Goal: Information Seeking & Learning: Learn about a topic

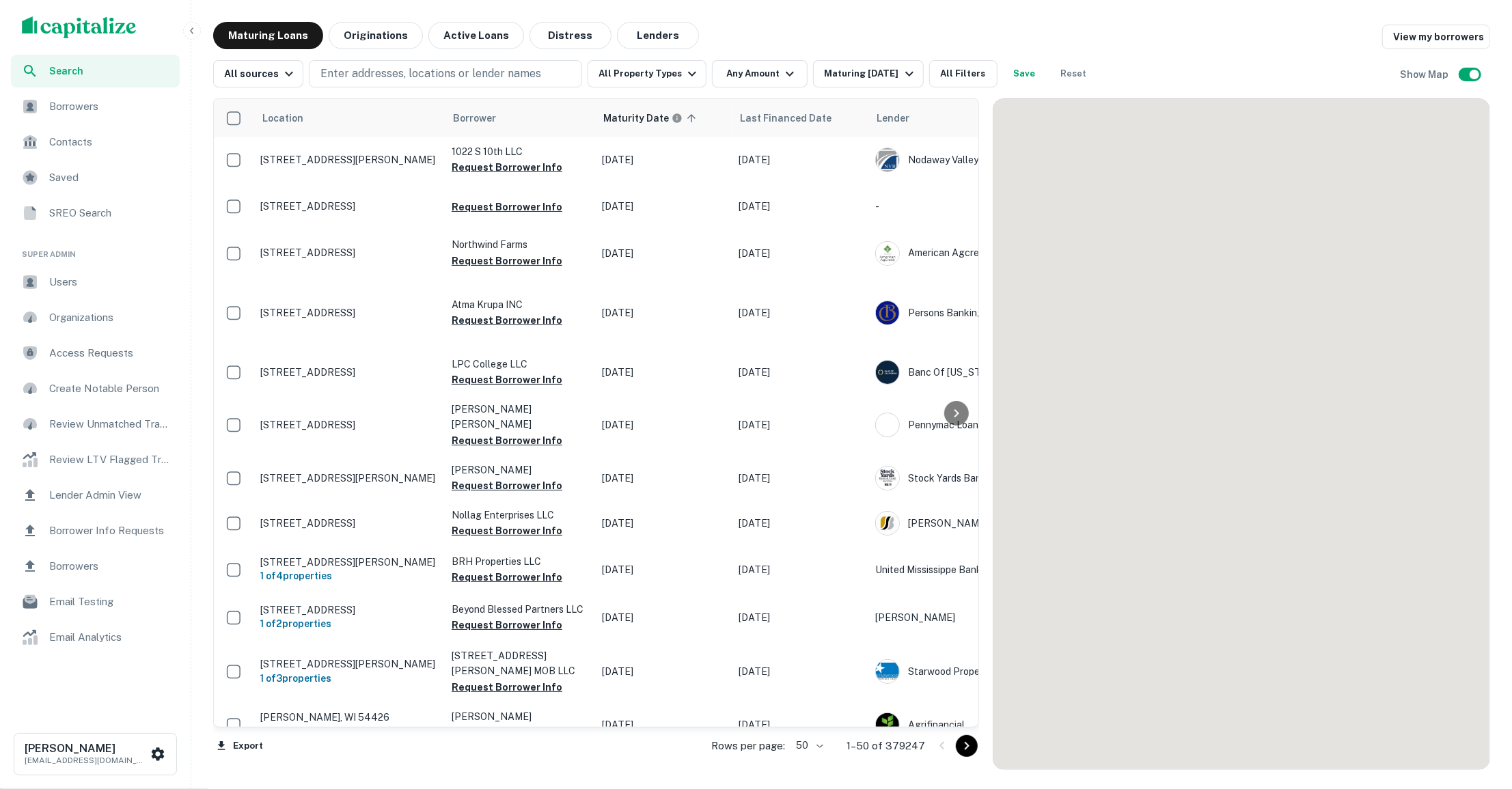
click at [636, 41] on button "Lenders" at bounding box center [657, 36] width 82 height 28
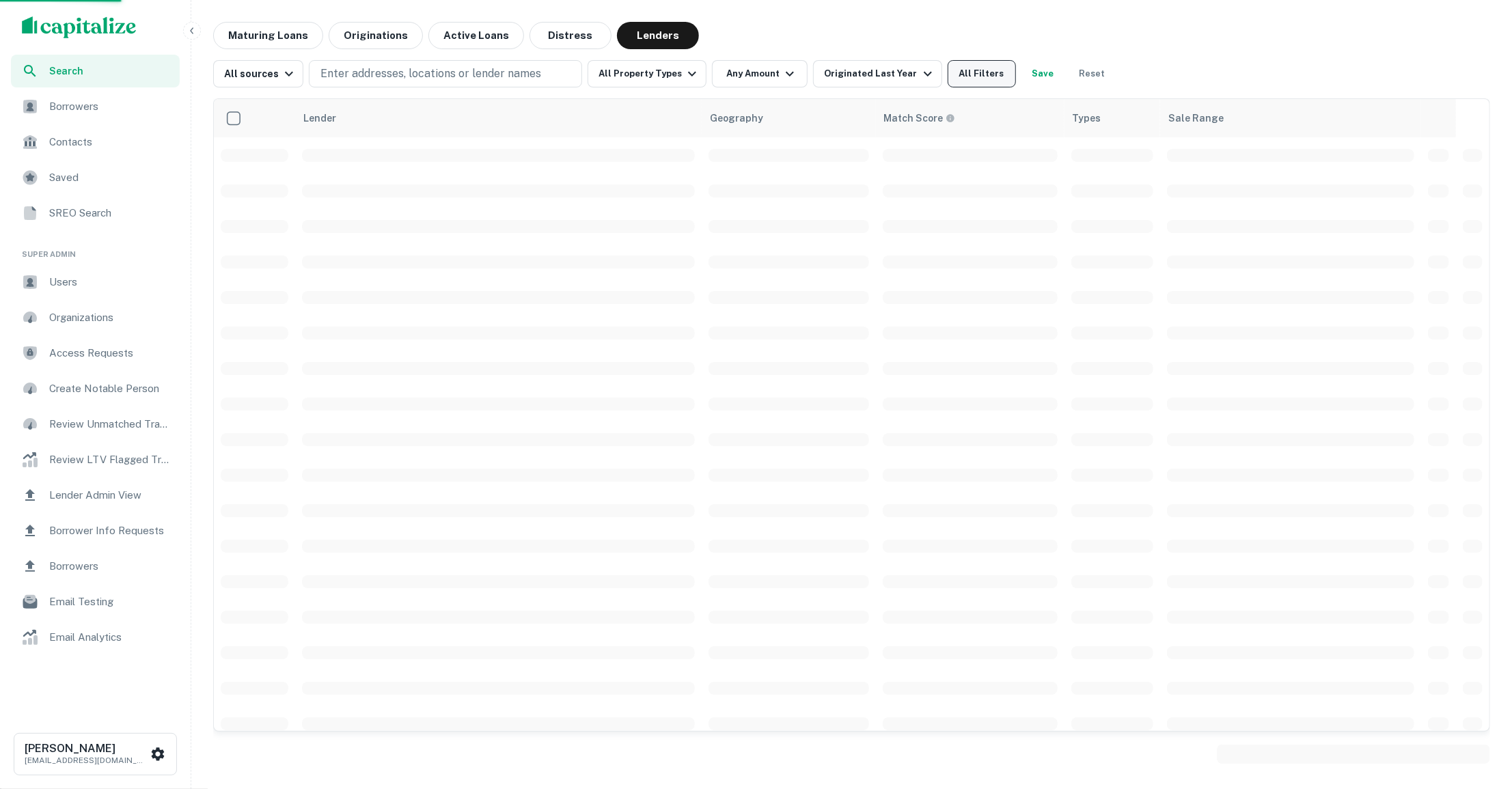
click at [966, 78] on button "All Filters" at bounding box center [981, 74] width 68 height 28
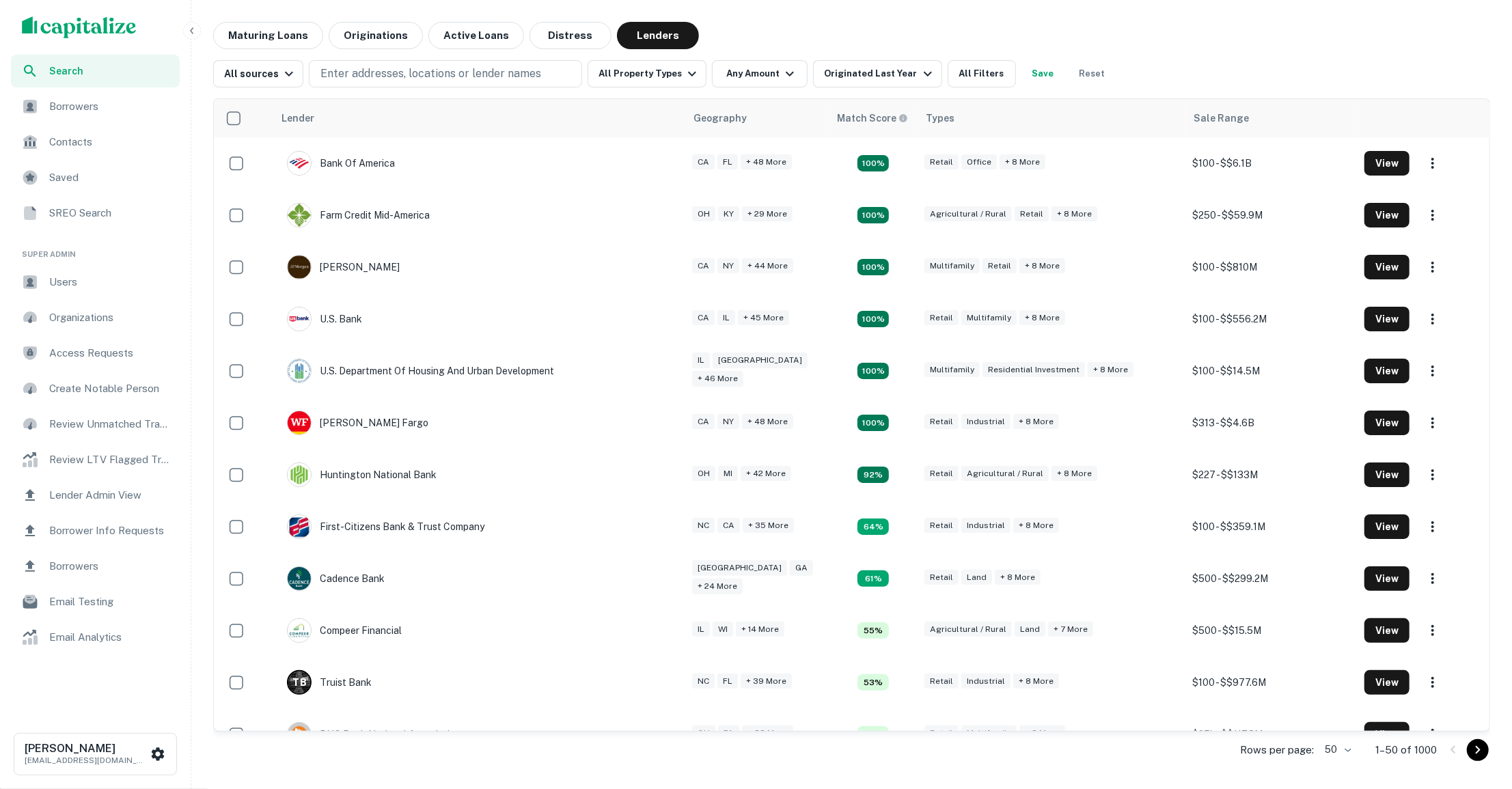
click at [989, 89] on div "Lender Geography Match Score Types Sale Range Bank Of America CA FL + 48 more 1…" at bounding box center [852, 428] width 1277 height 682
click at [986, 76] on button "All Filters" at bounding box center [981, 74] width 68 height 28
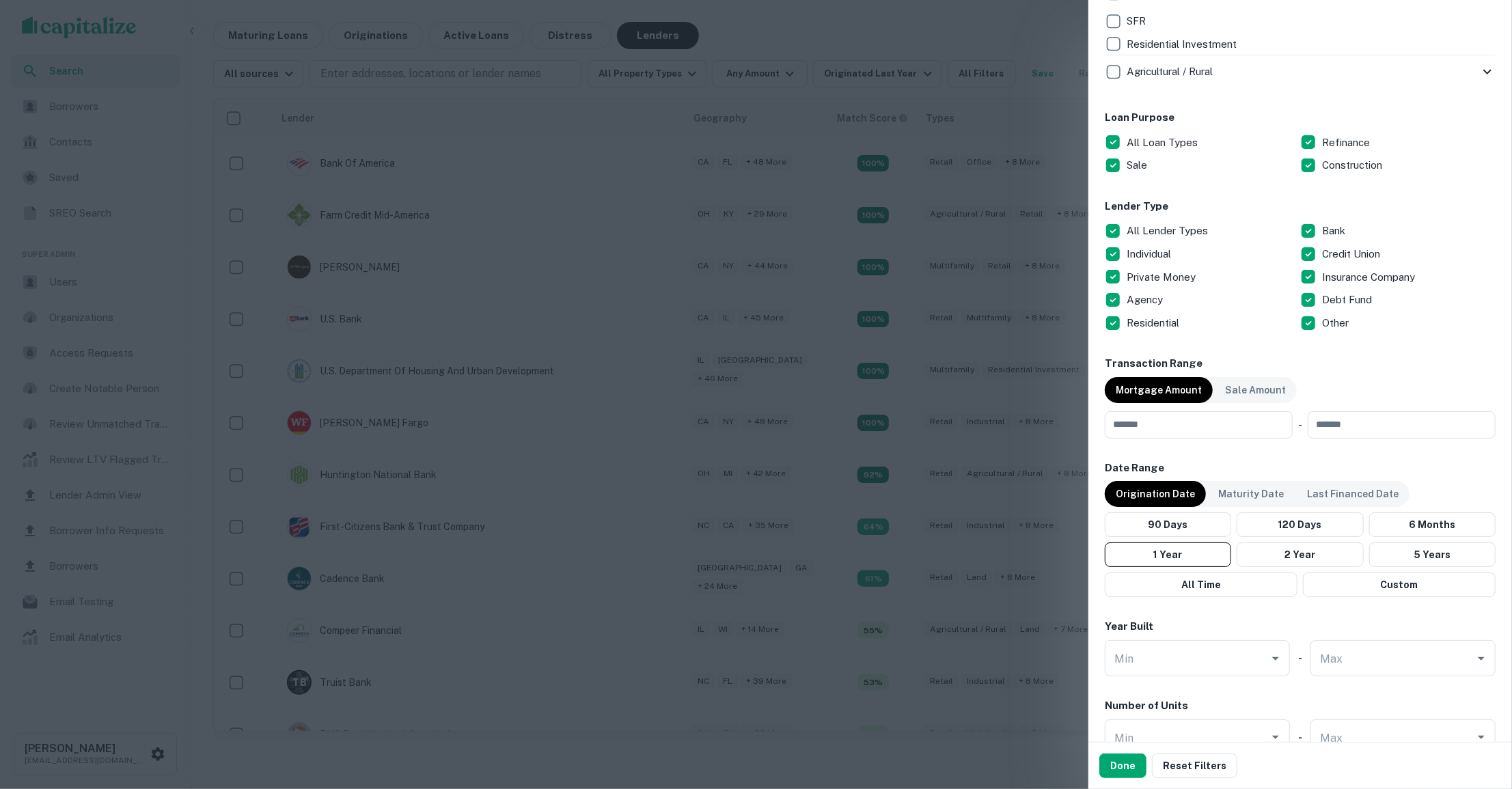
scroll to position [642, 0]
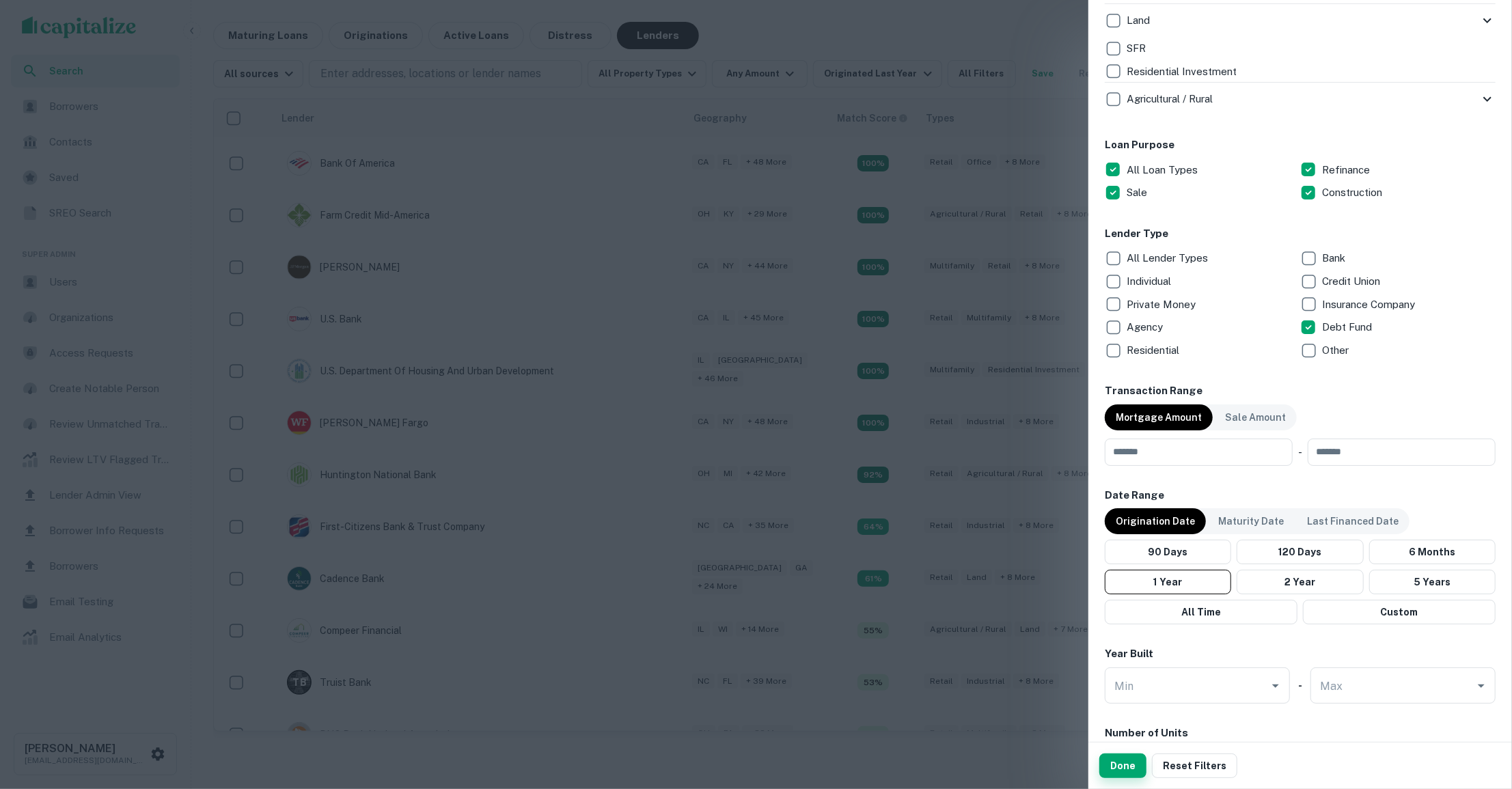
click at [1112, 766] on button "Done" at bounding box center [1123, 765] width 47 height 25
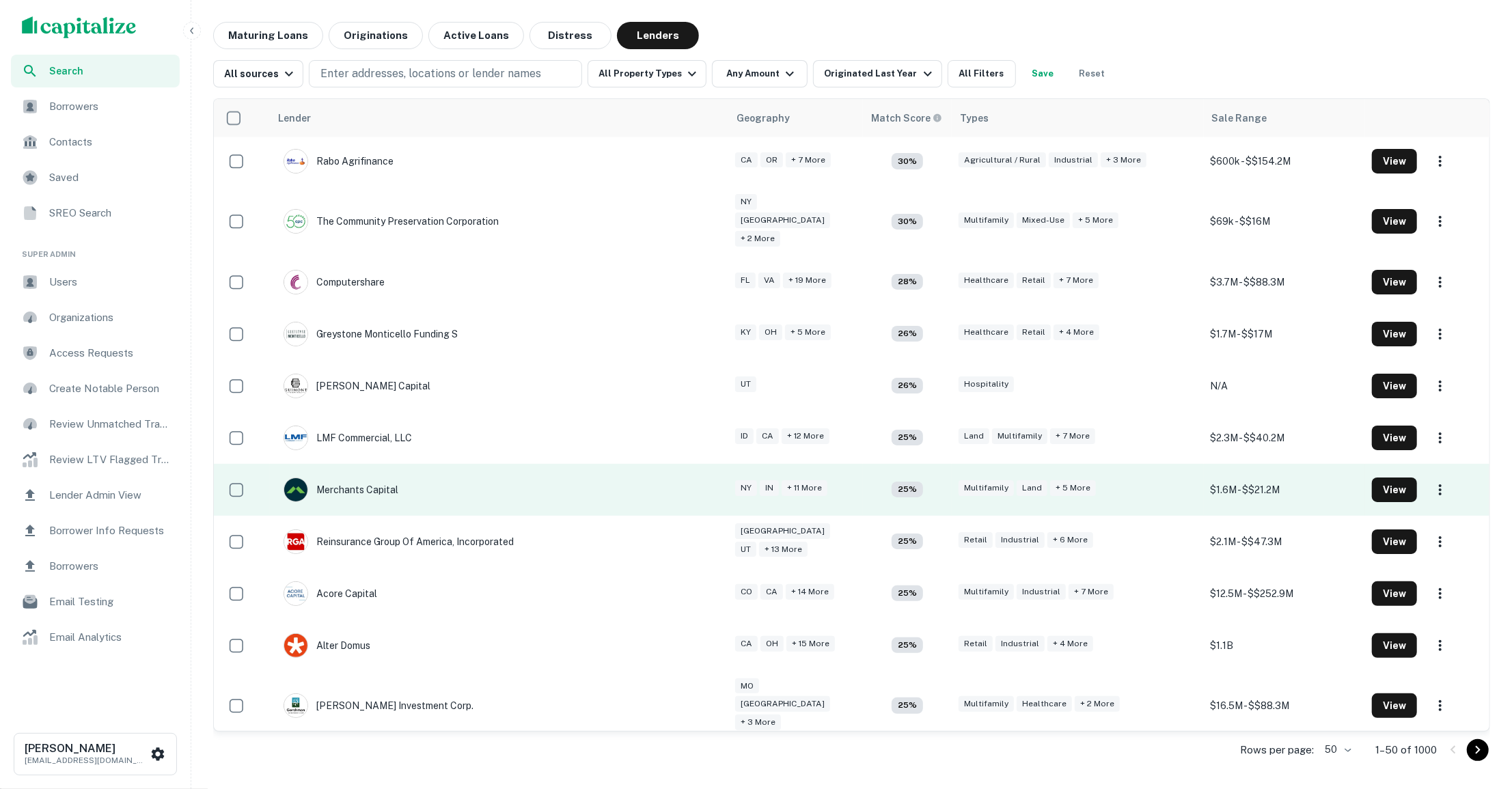
scroll to position [1548, 0]
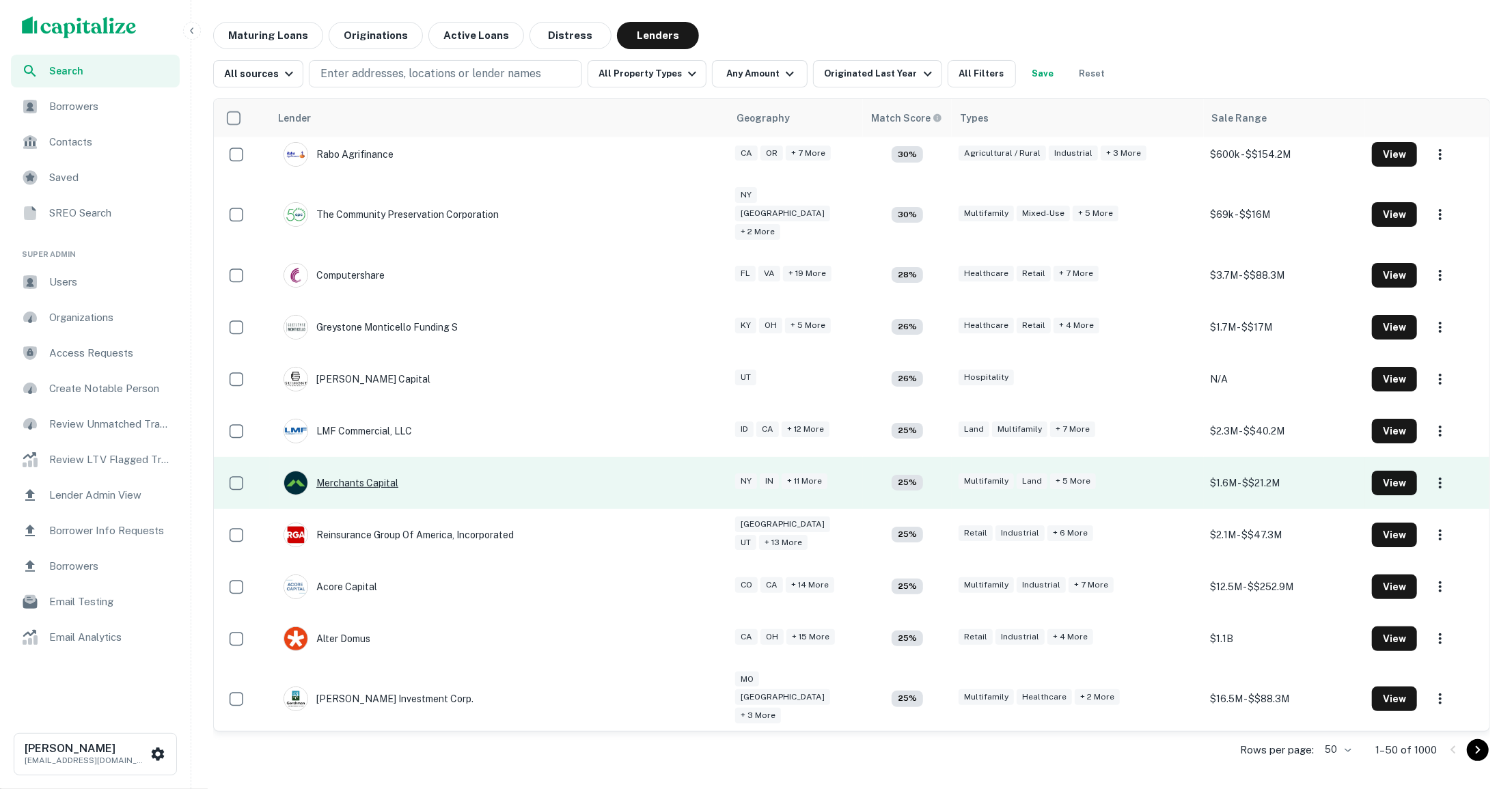
click at [363, 471] on div "Merchants Capital" at bounding box center [341, 482] width 115 height 25
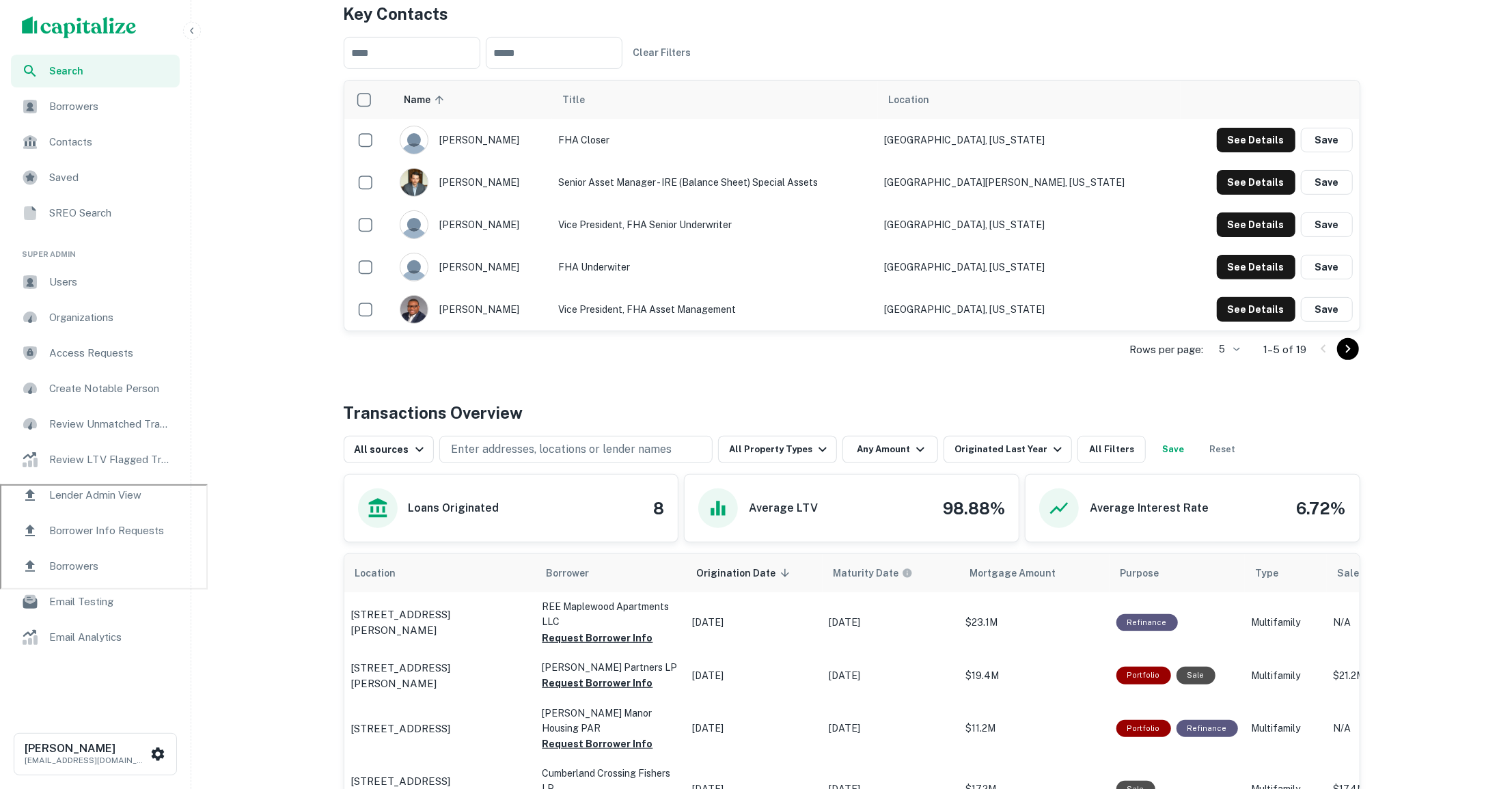
scroll to position [288, 0]
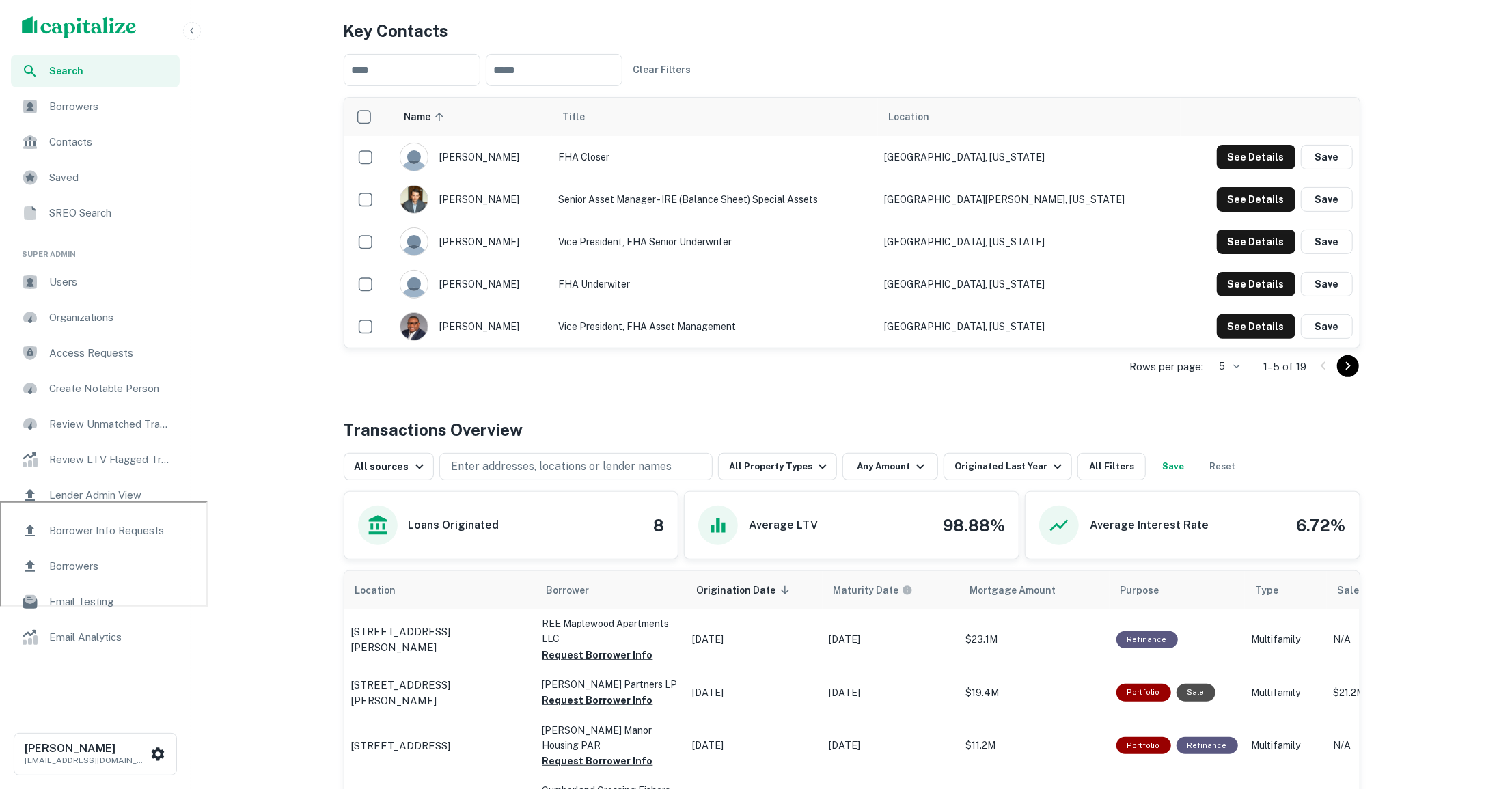
click at [1243, 362] on div "Rows per page: 5 * 1–5 of 19" at bounding box center [852, 366] width 1016 height 37
click at [1238, 362] on body "Search Borrowers Contacts Saved SREO Search Super Admin Users Organizations Acc…" at bounding box center [756, 107] width 1512 height 789
click at [1224, 470] on li "50" at bounding box center [1226, 467] width 36 height 25
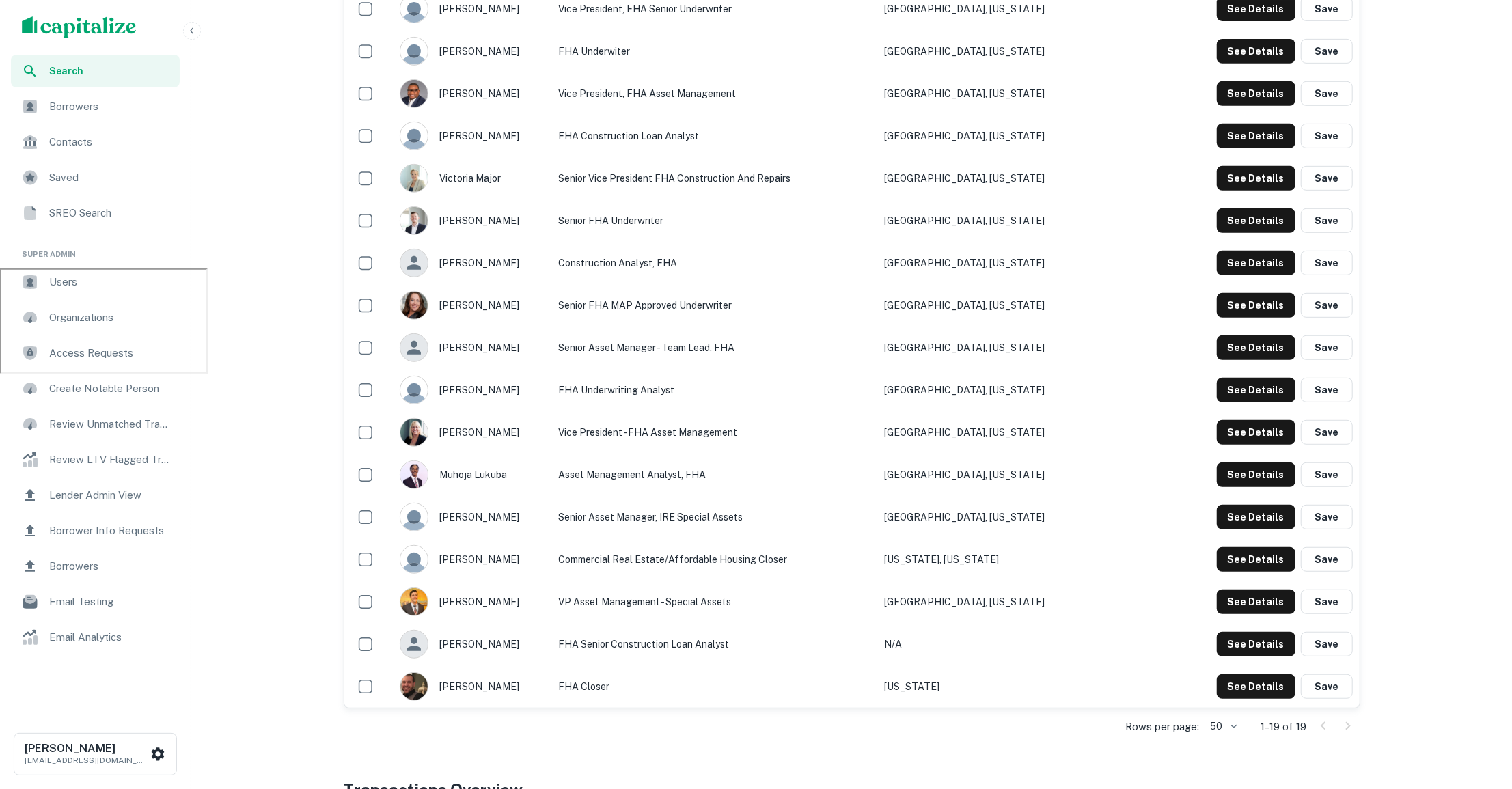
scroll to position [520, 0]
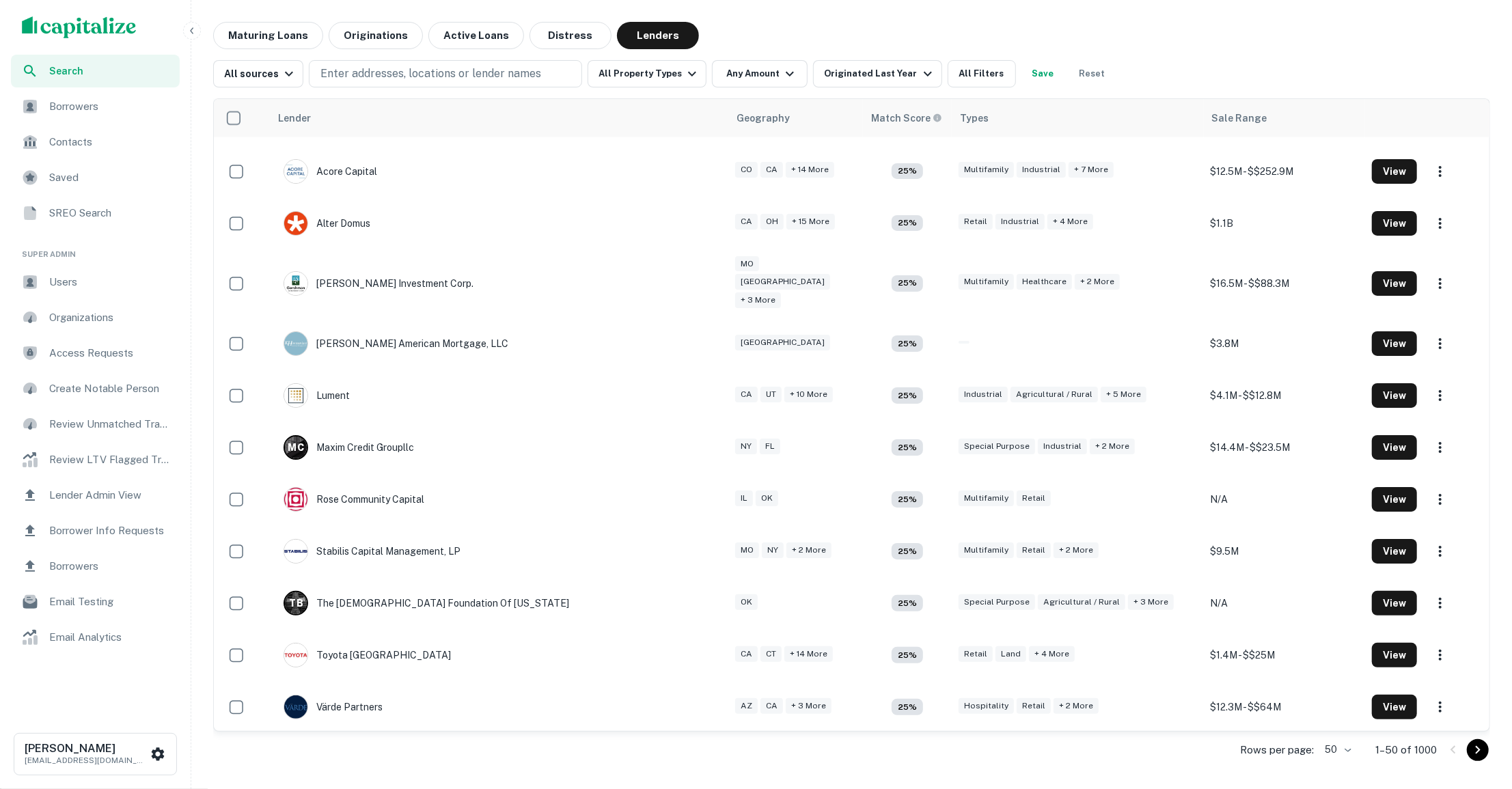
scroll to position [2002, 0]
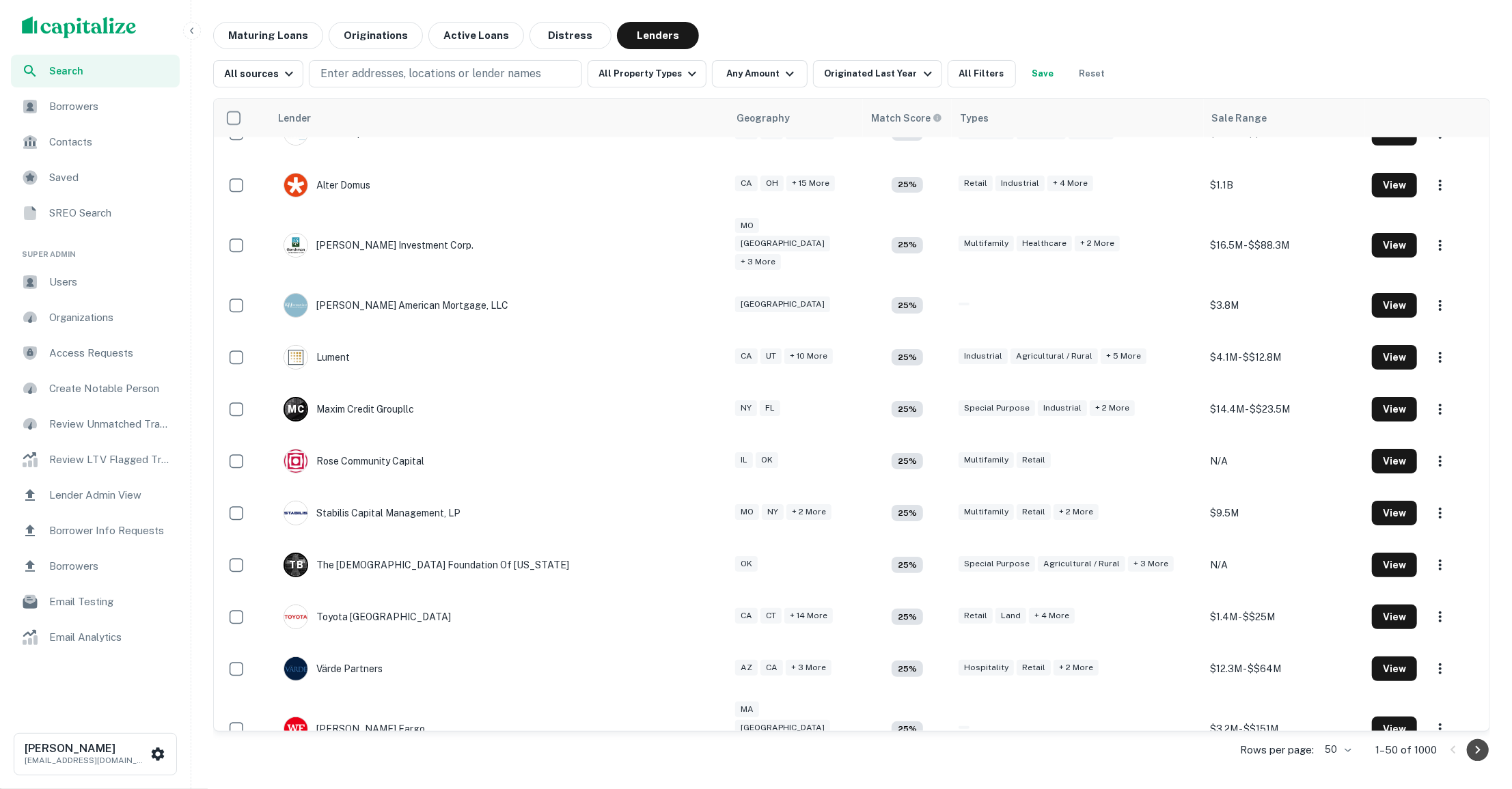
click at [1476, 758] on icon "Go to next page" at bounding box center [1477, 750] width 17 height 17
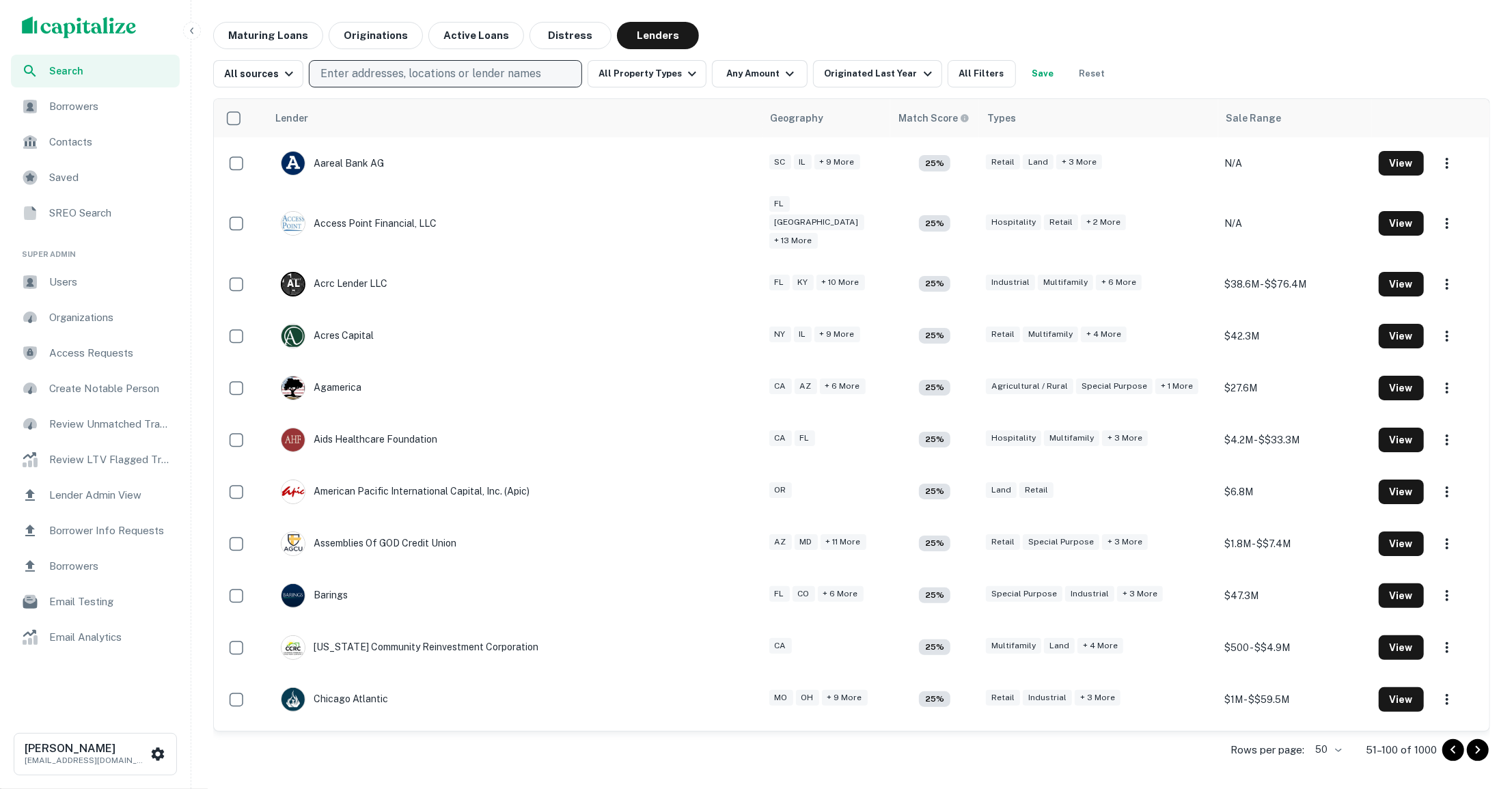
click at [437, 68] on p "Enter addresses, locations or lender names" at bounding box center [430, 73] width 220 height 17
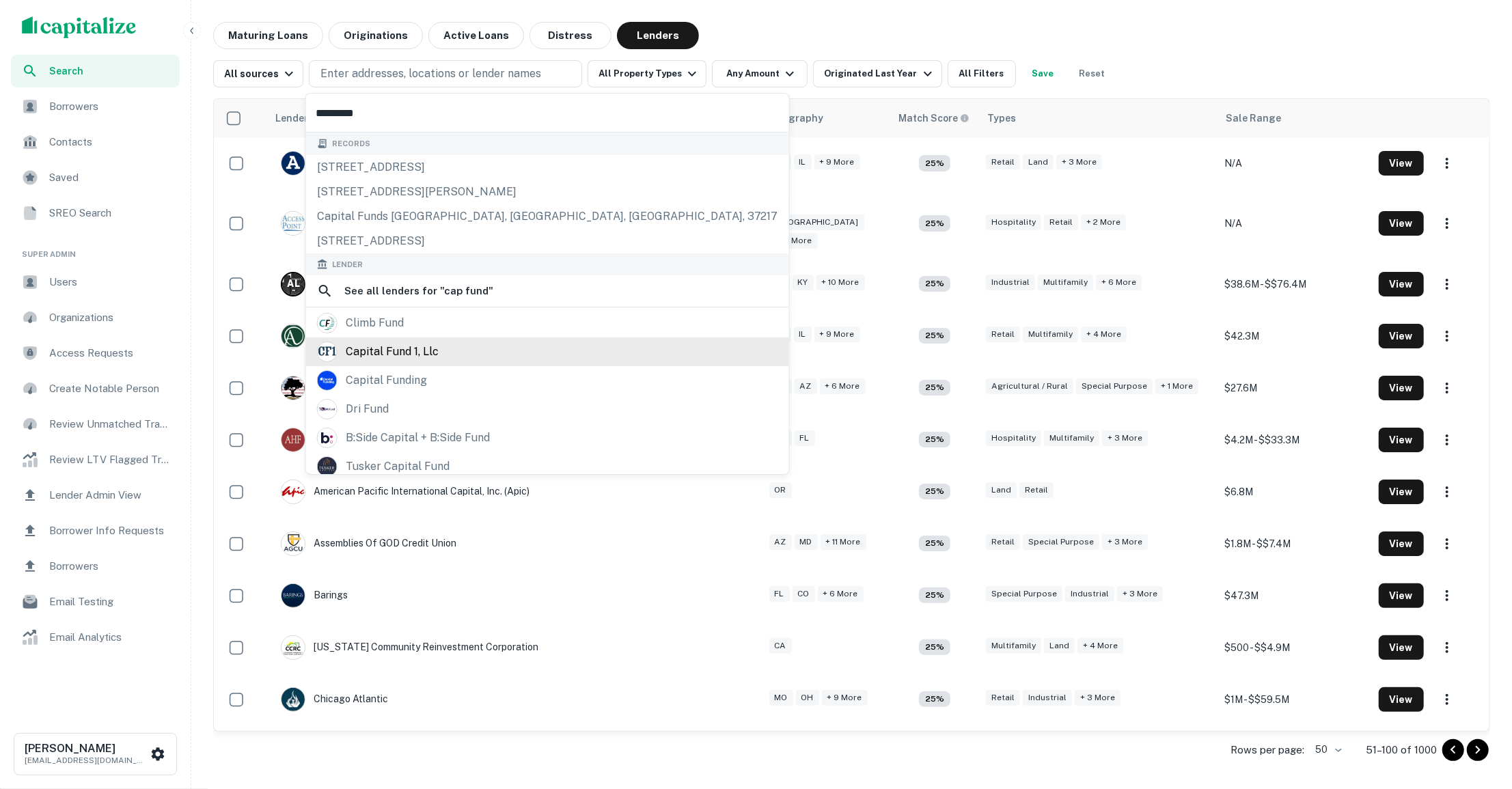
type input "********"
click at [449, 351] on div "capital fund 1, llc" at bounding box center [547, 352] width 462 height 21
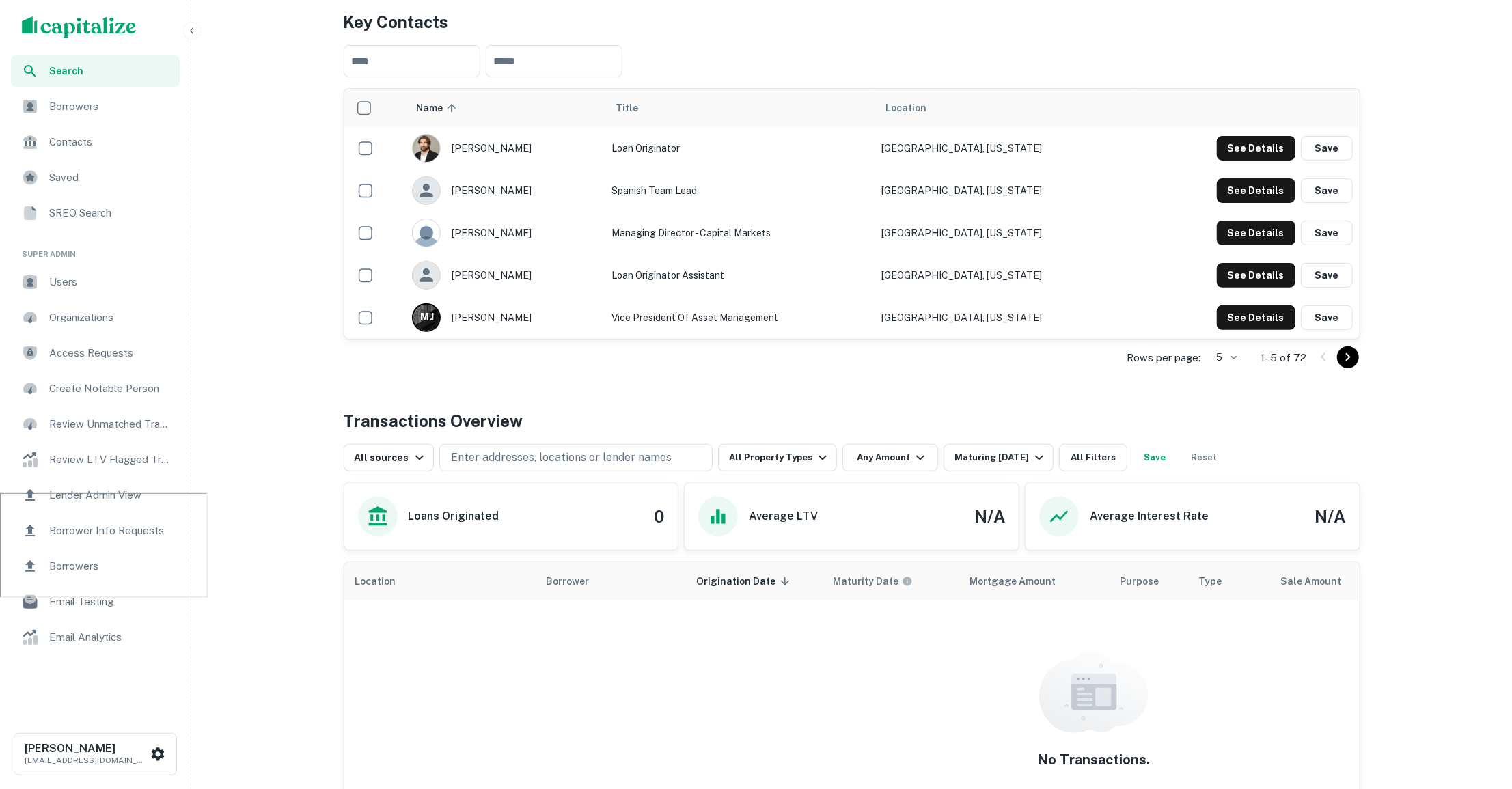
scroll to position [271, 0]
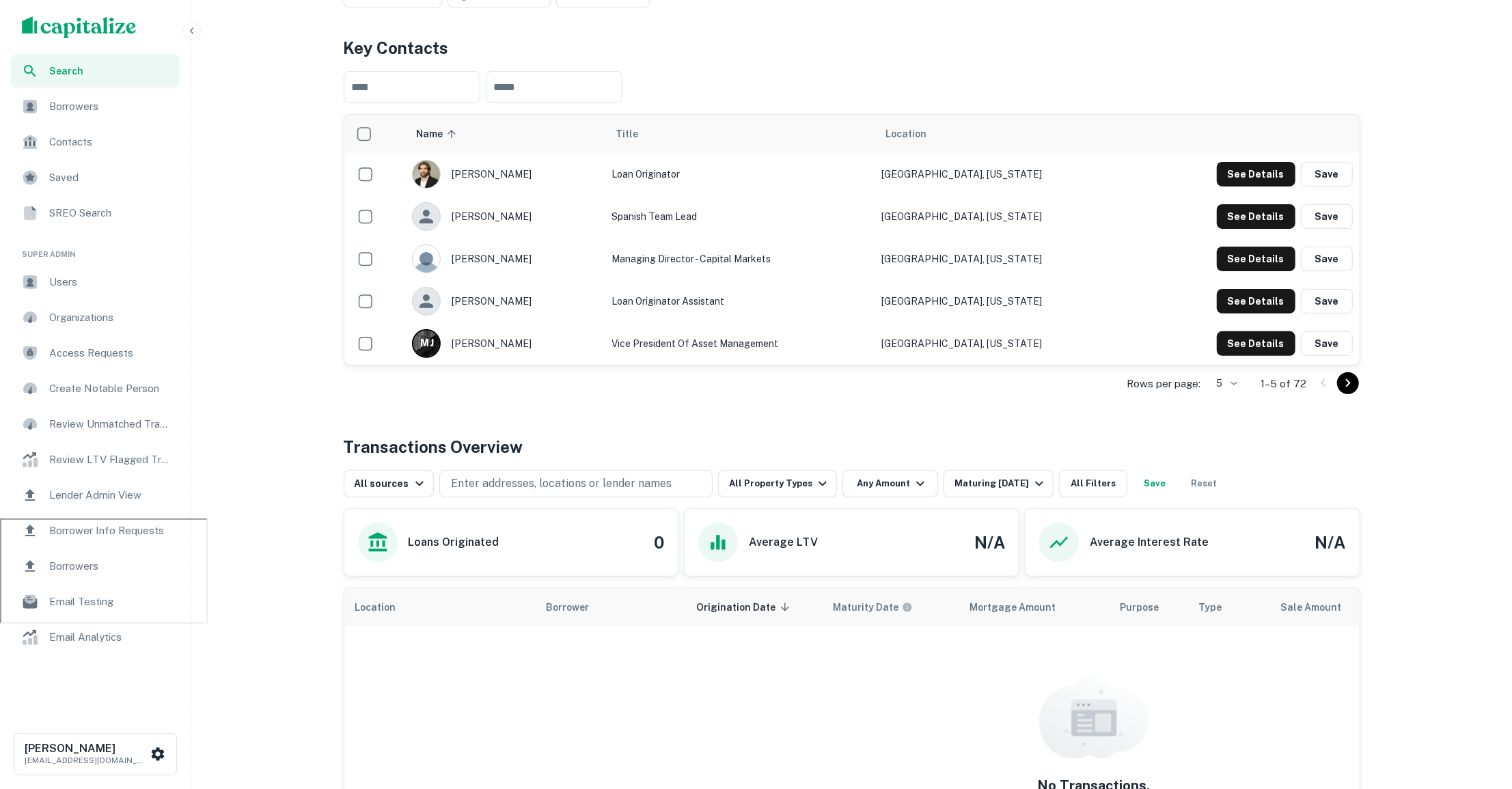
click at [1234, 381] on body "Search Borrowers Contacts Saved SREO Search Super Admin Users Organizations Acc…" at bounding box center [756, 124] width 1512 height 789
click at [1225, 494] on li "50" at bounding box center [1224, 484] width 36 height 25
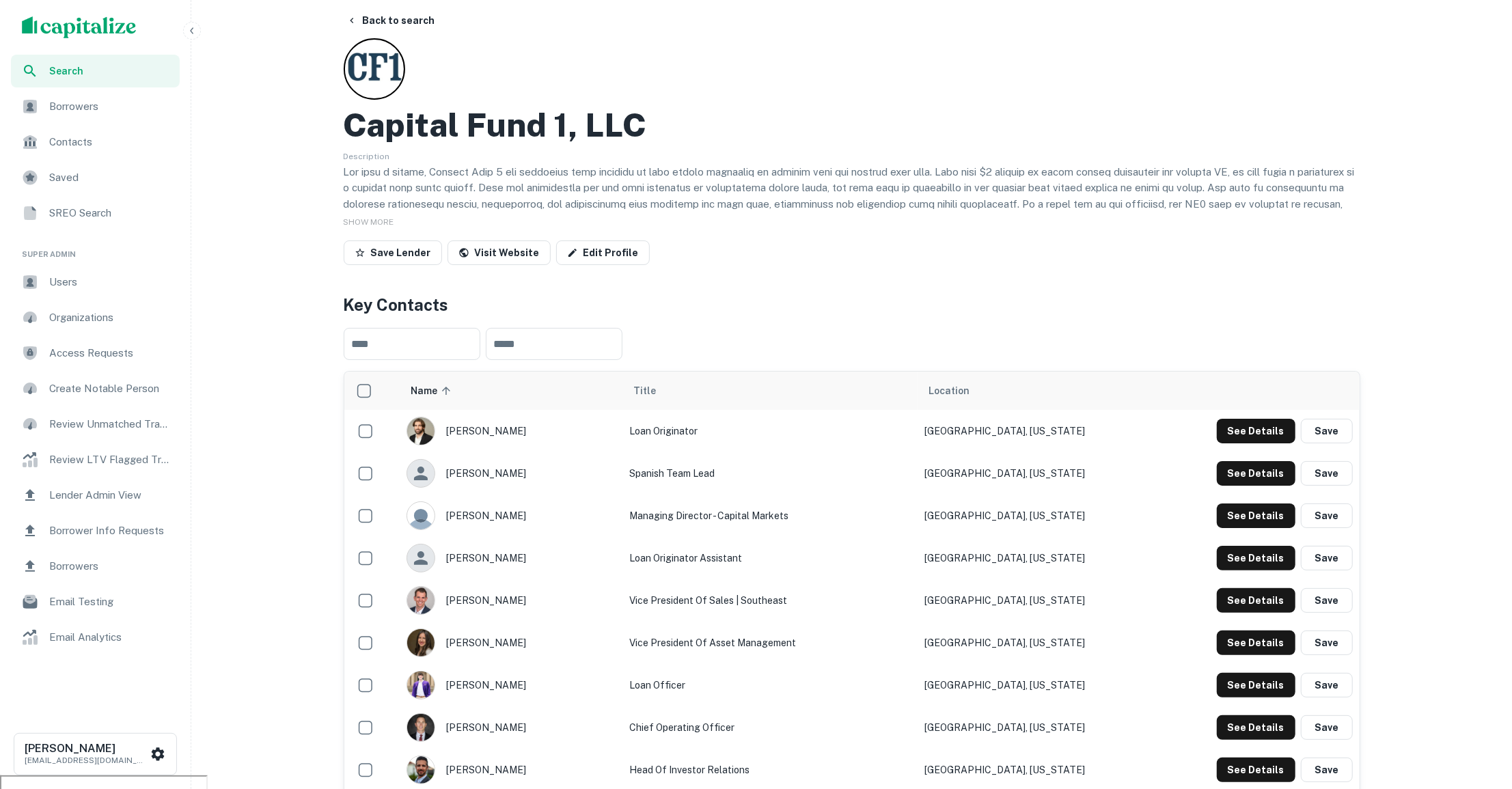
scroll to position [7, 0]
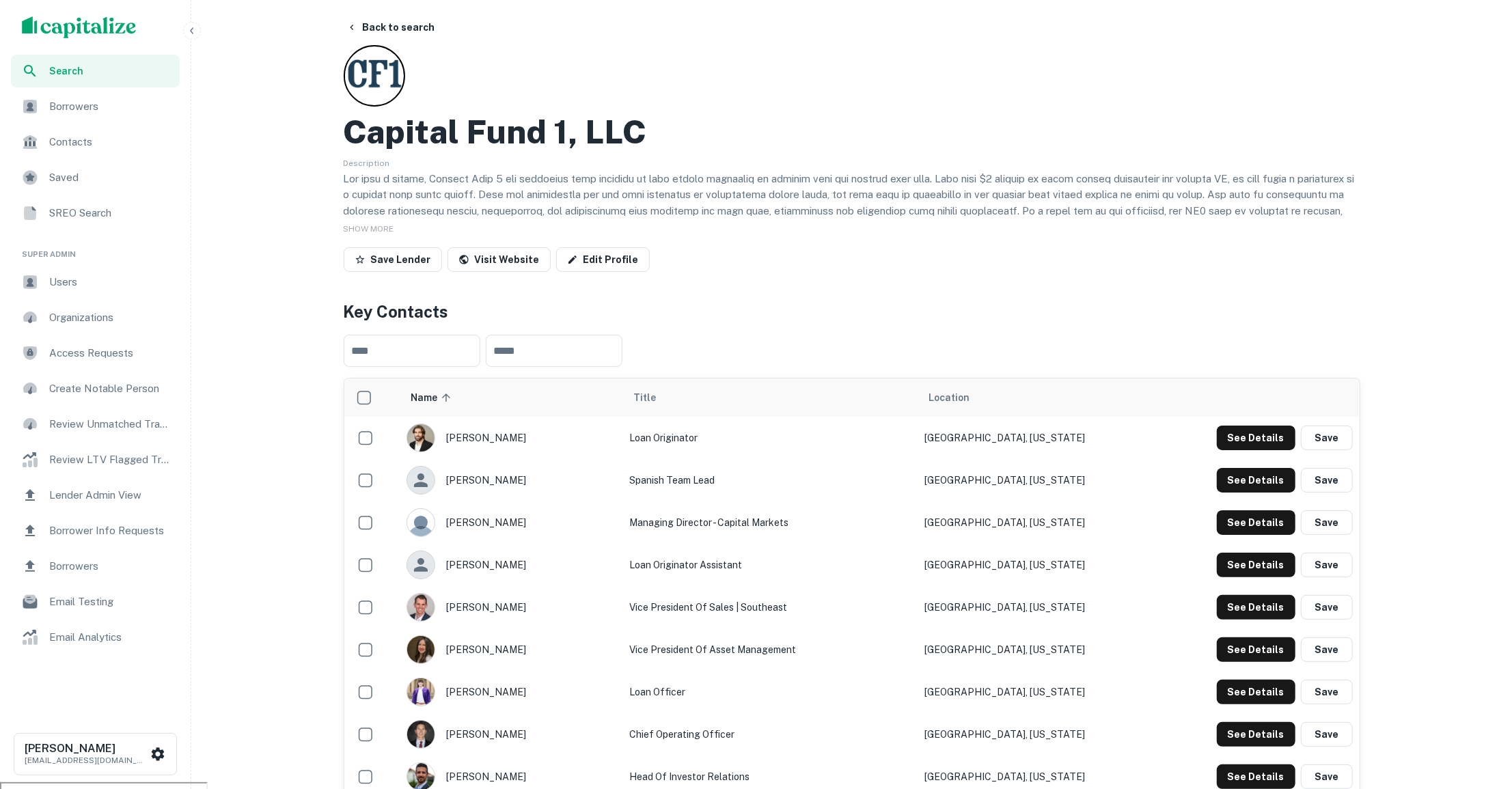
click at [91, 63] on span "Search" at bounding box center [111, 70] width 123 height 15
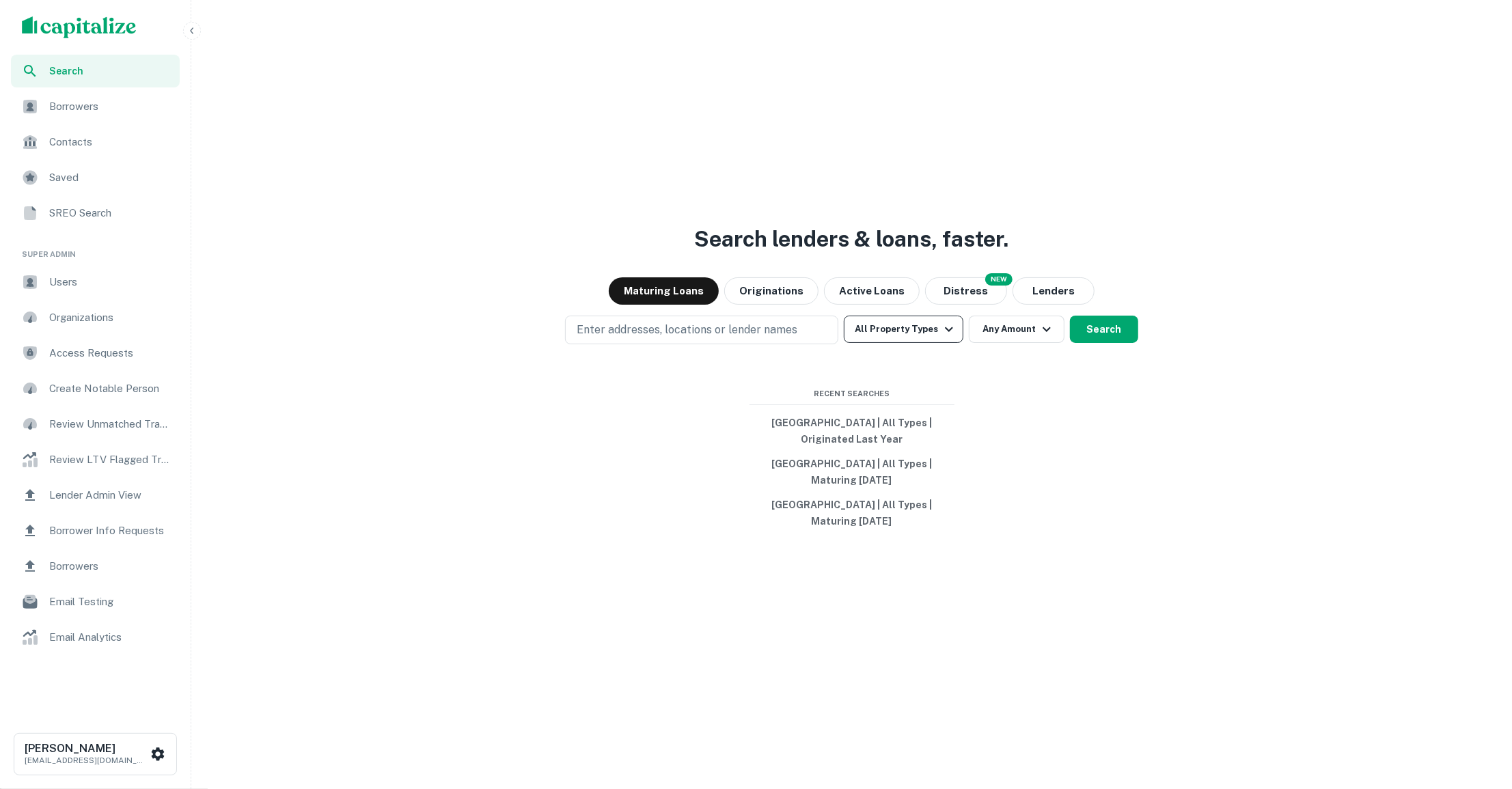
click at [945, 325] on icon "button" at bounding box center [949, 329] width 17 height 17
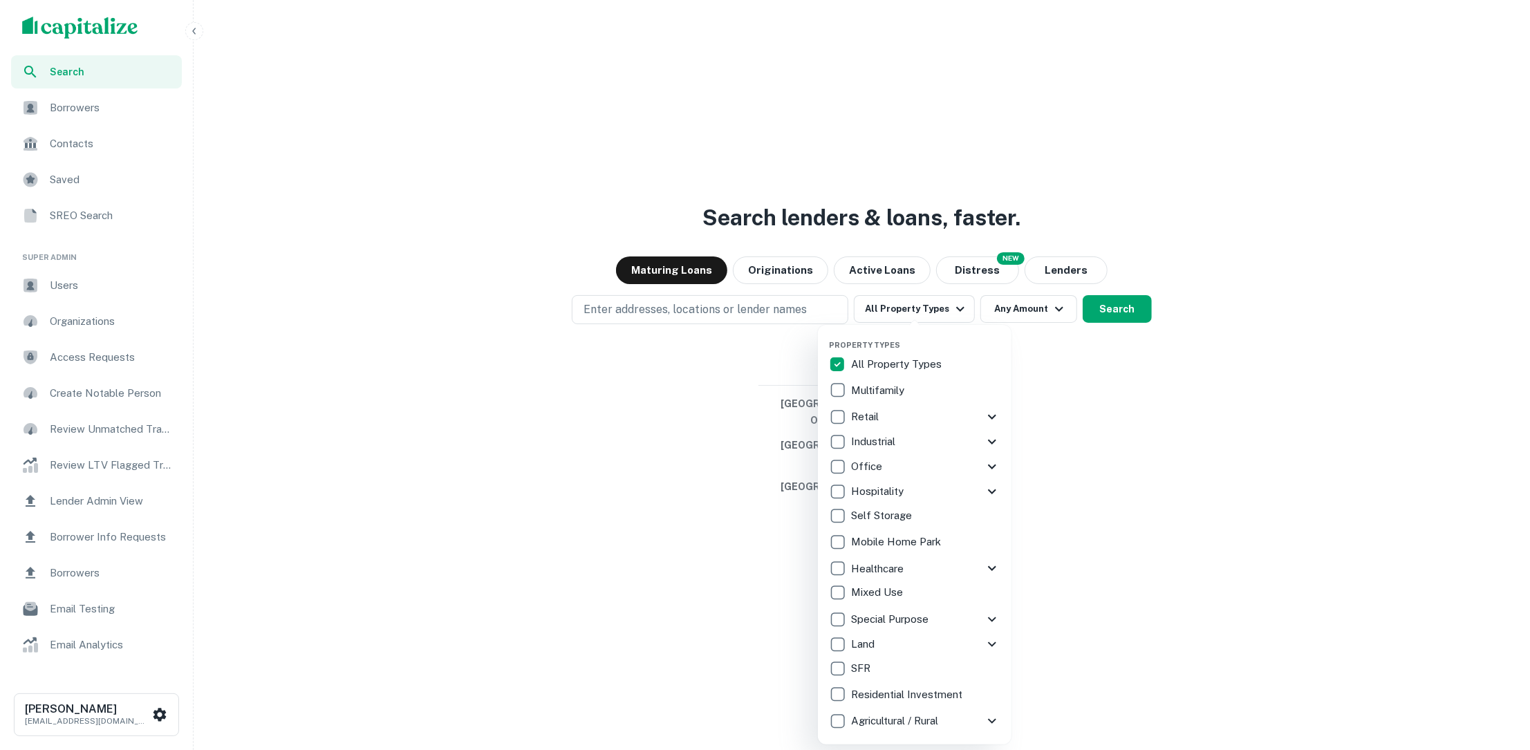
click at [1096, 583] on div at bounding box center [765, 375] width 1530 height 750
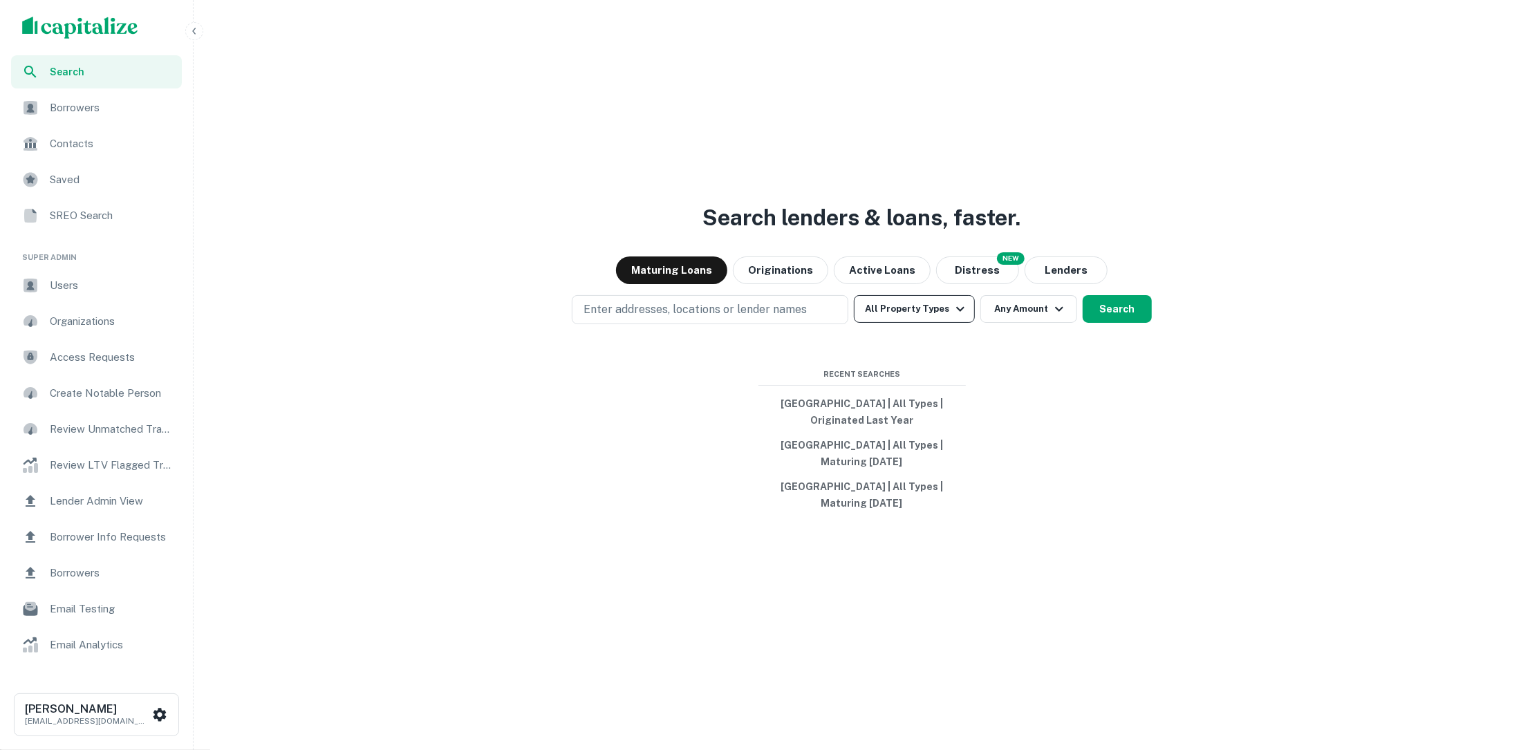
click at [918, 314] on button "All Property Types" at bounding box center [914, 309] width 120 height 28
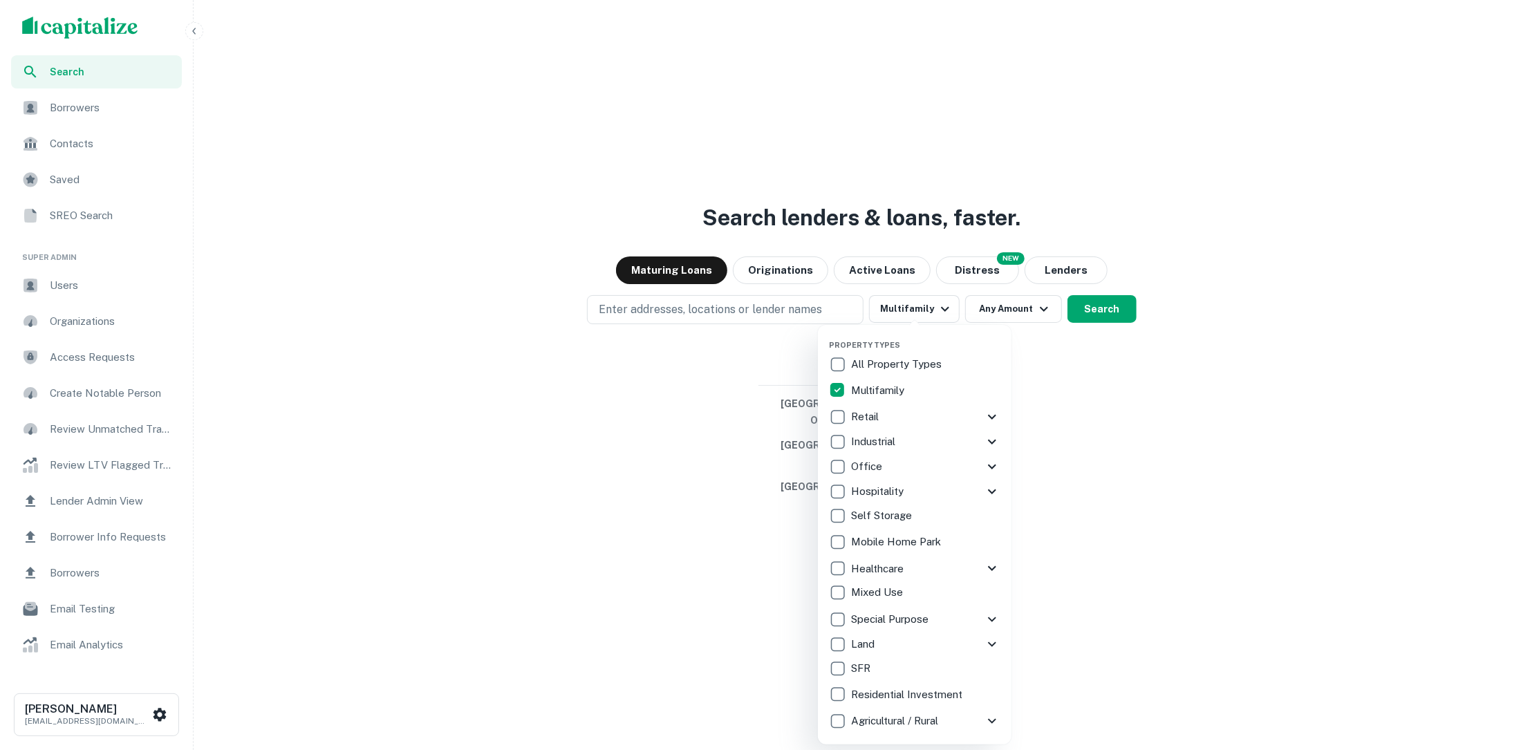
click at [1078, 389] on div at bounding box center [765, 375] width 1530 height 750
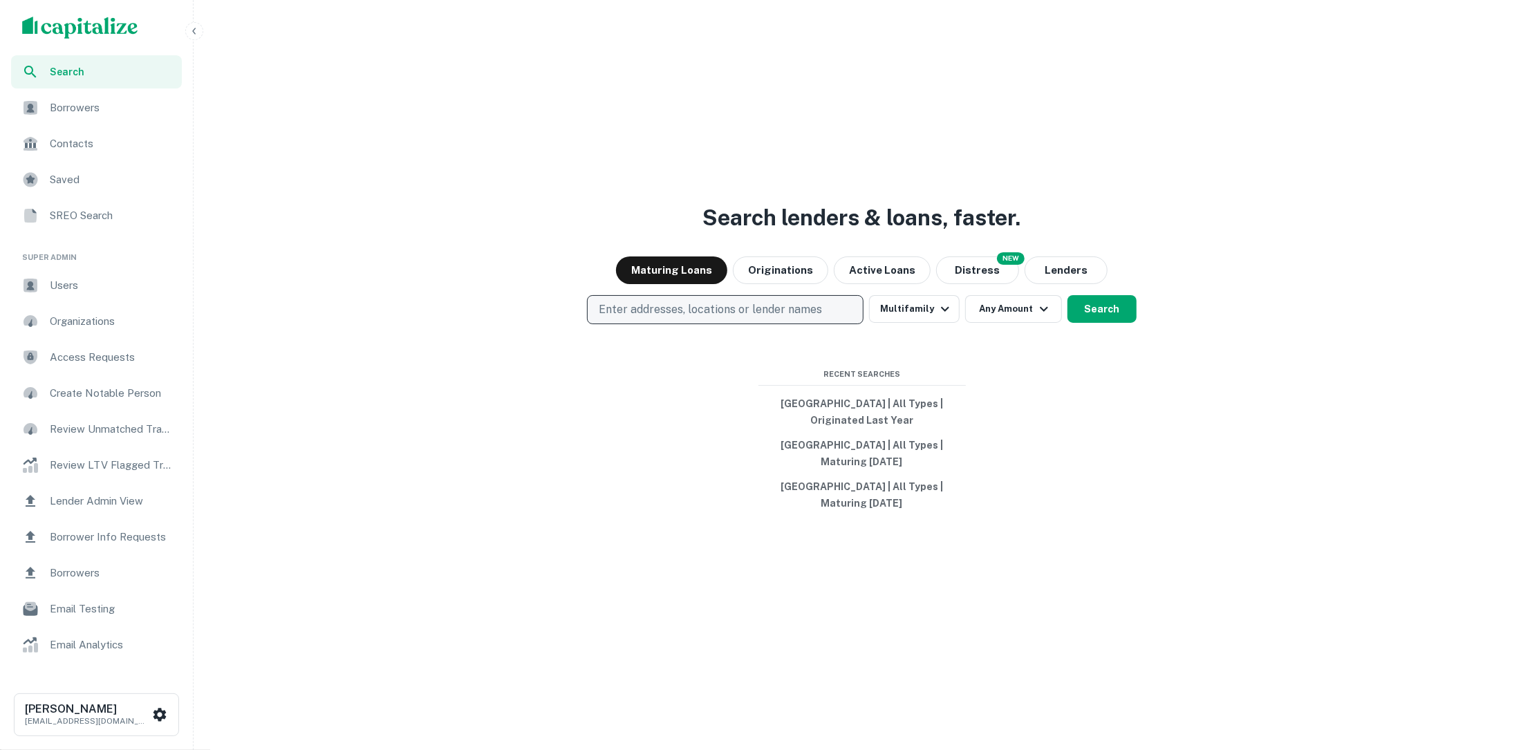
click at [811, 309] on p "Enter addresses, locations or lender names" at bounding box center [710, 309] width 223 height 17
type input "***"
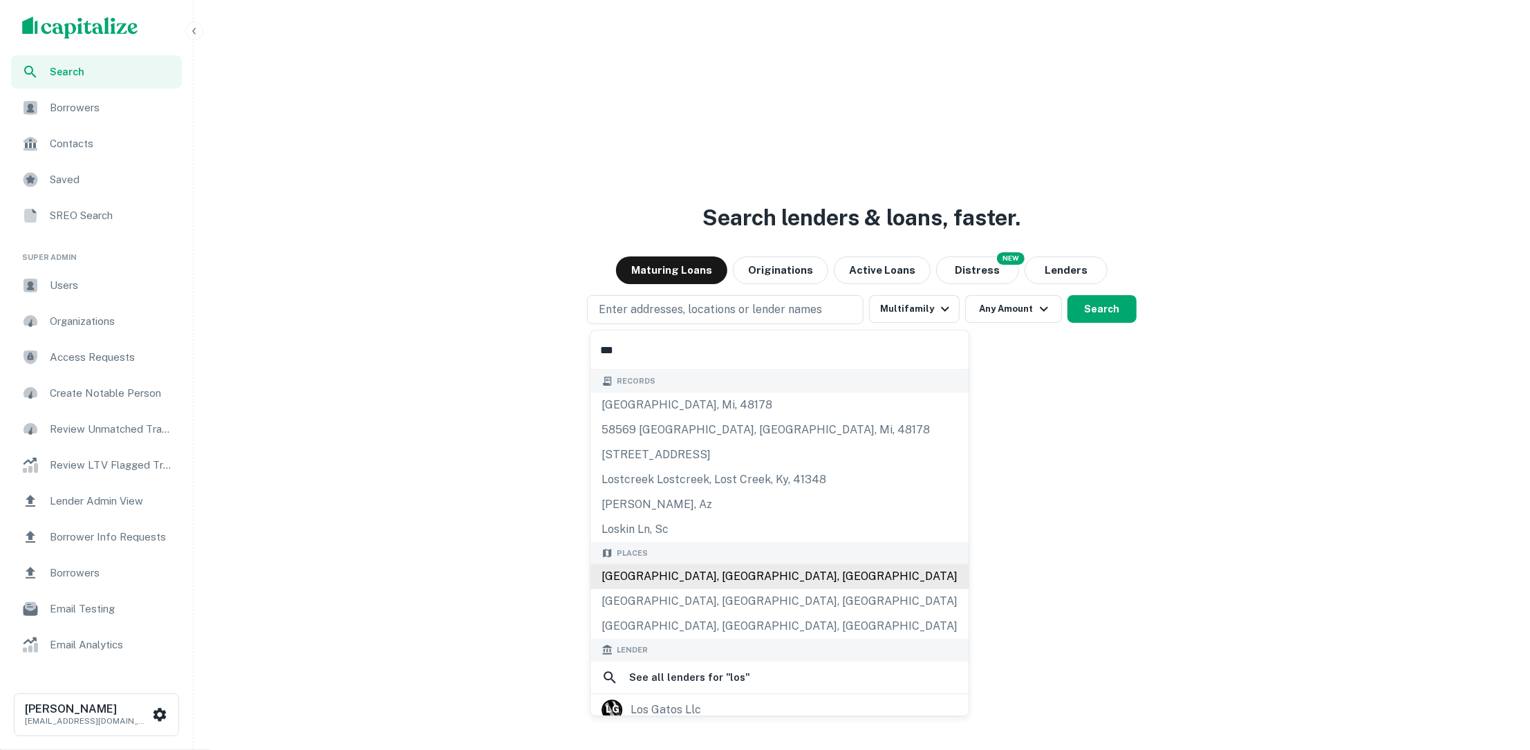
click at [726, 570] on div "[GEOGRAPHIC_DATA], [GEOGRAPHIC_DATA], [GEOGRAPHIC_DATA]" at bounding box center [779, 576] width 378 height 25
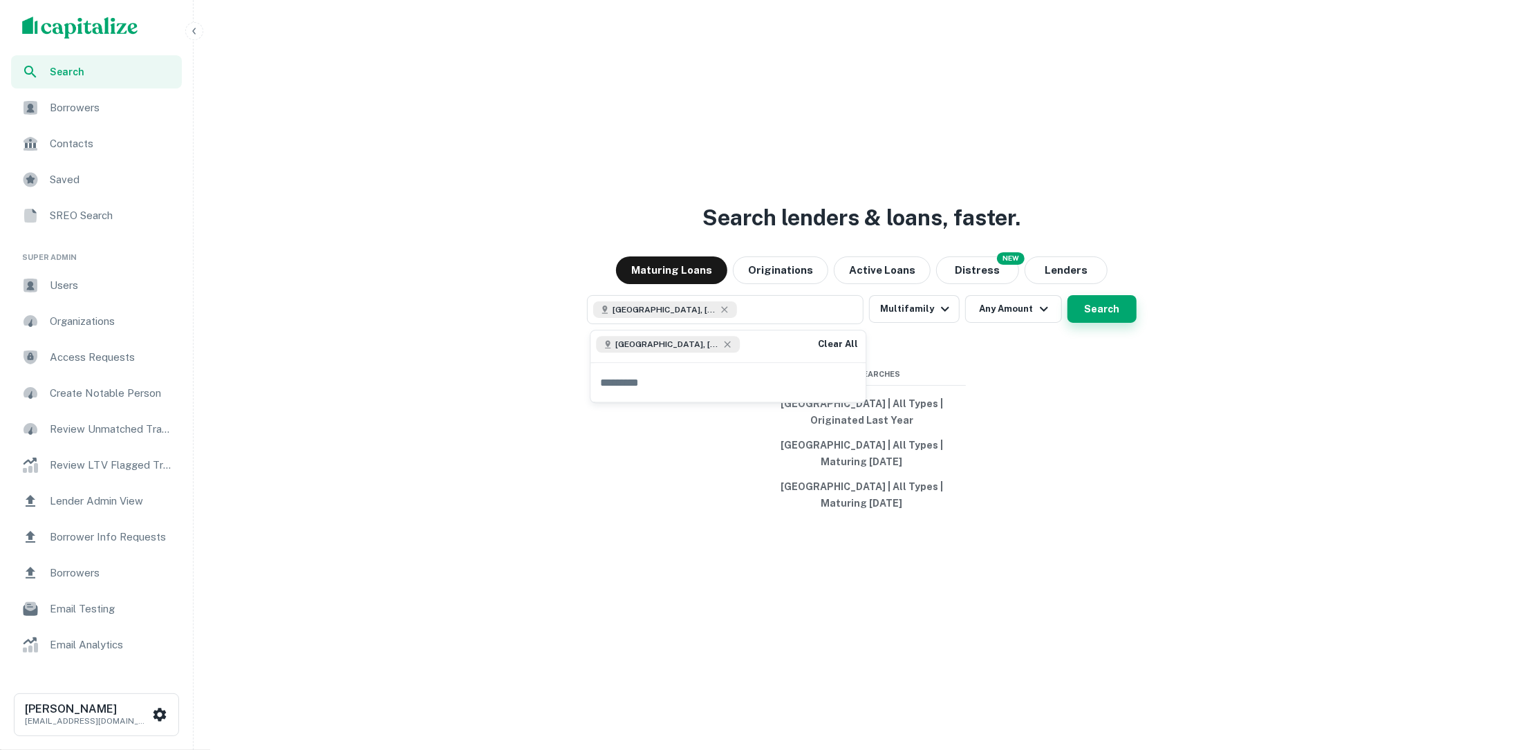
click at [1087, 311] on button "Search" at bounding box center [1101, 309] width 69 height 28
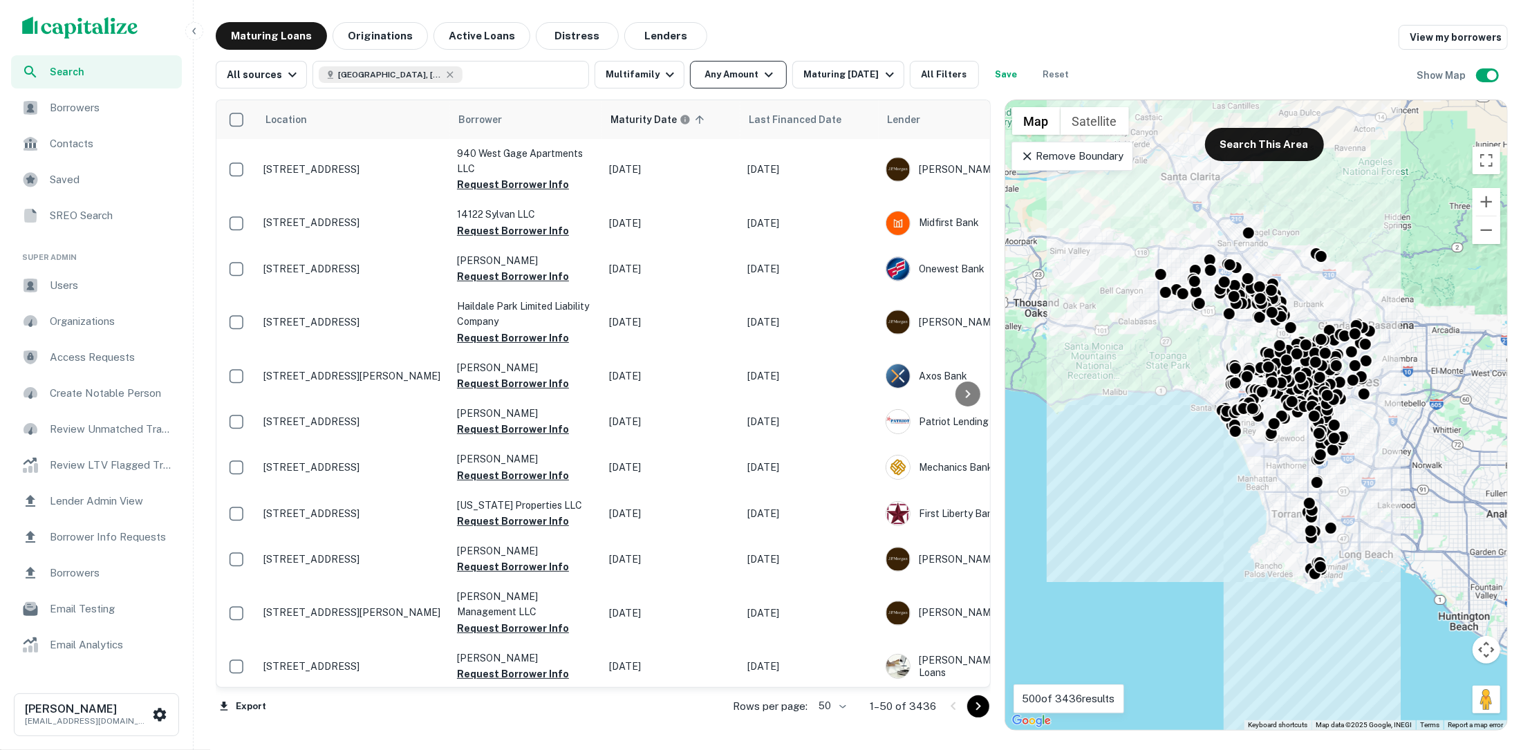
click at [766, 77] on icon "button" at bounding box center [768, 74] width 17 height 17
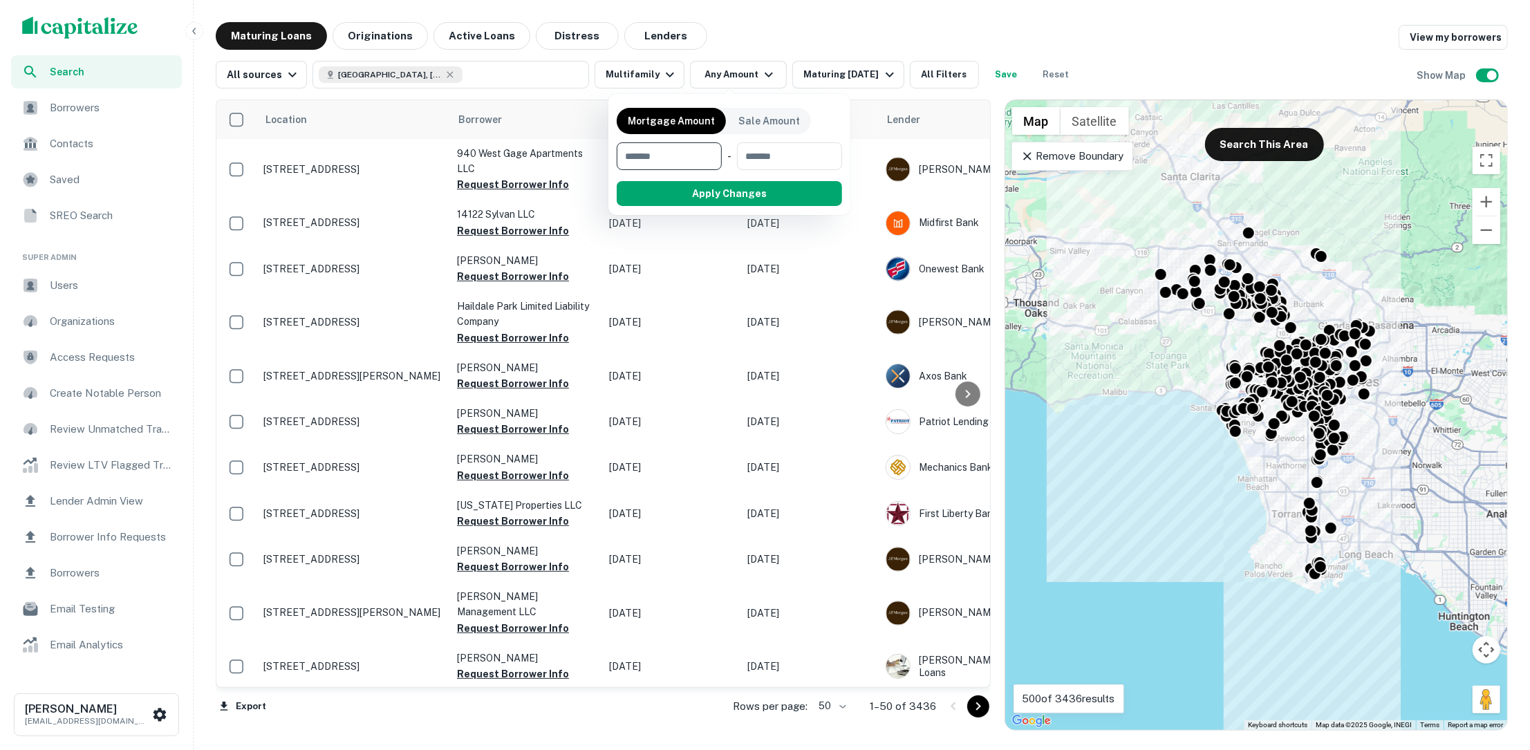
click at [885, 40] on div at bounding box center [765, 375] width 1530 height 750
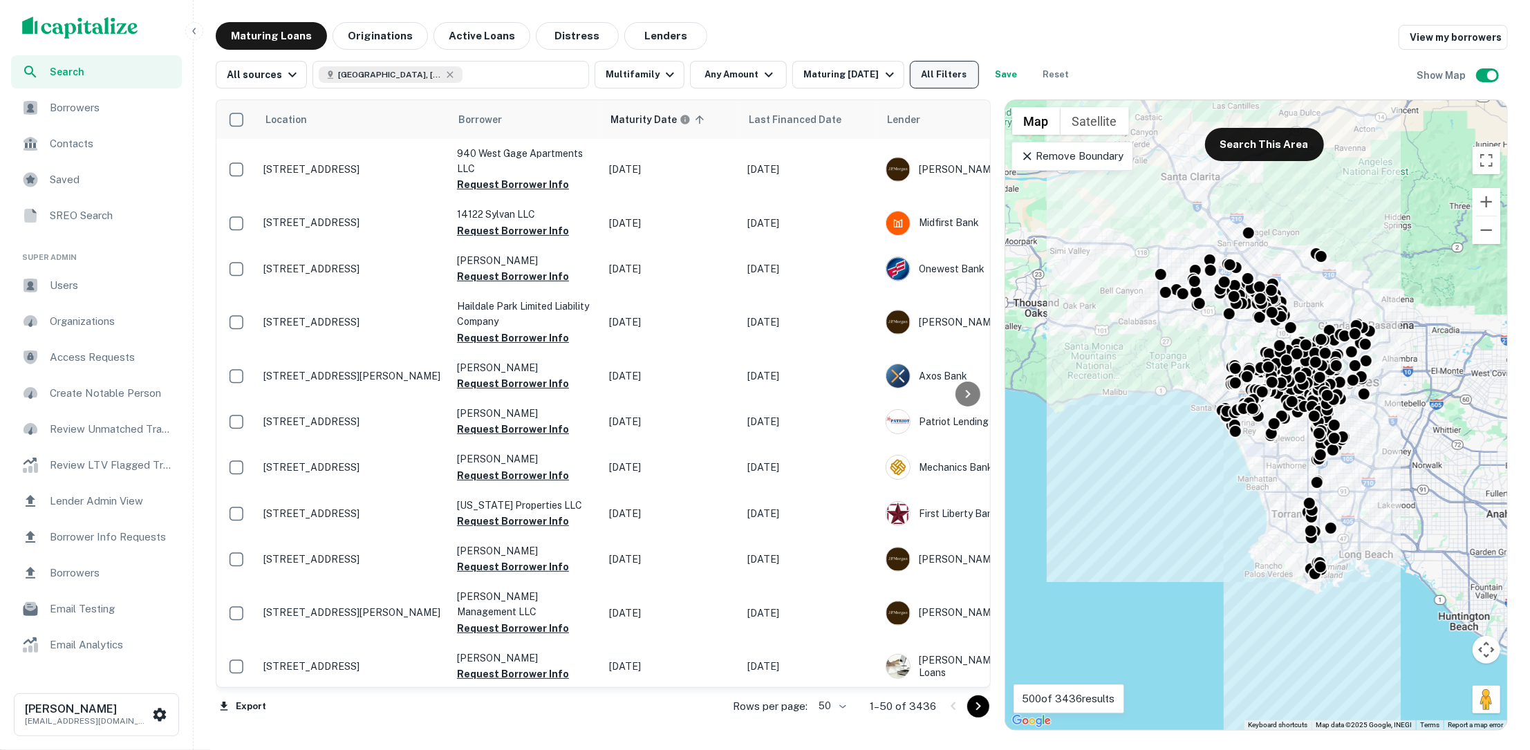
click at [937, 82] on button "All Filters" at bounding box center [944, 75] width 69 height 28
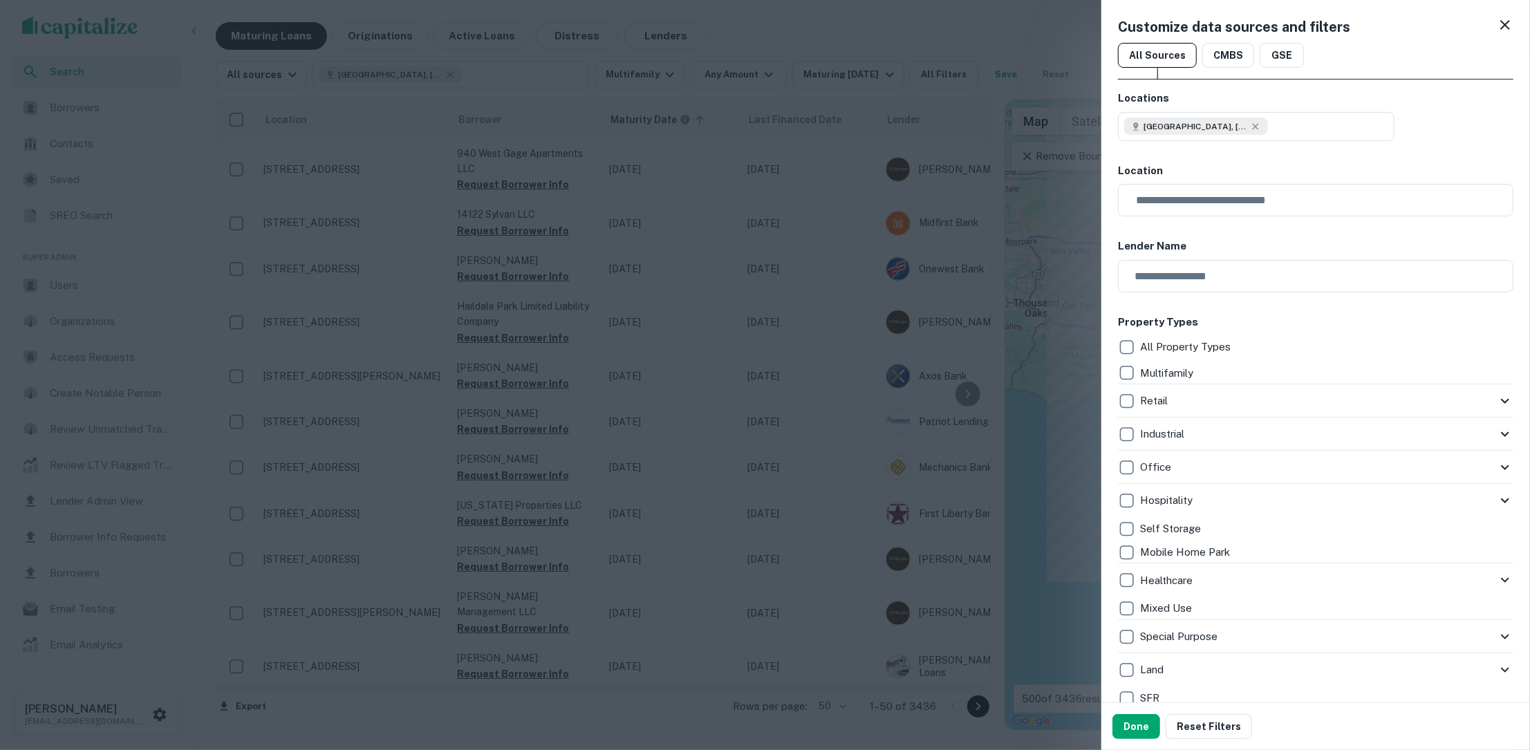
click at [925, 34] on div at bounding box center [765, 375] width 1530 height 750
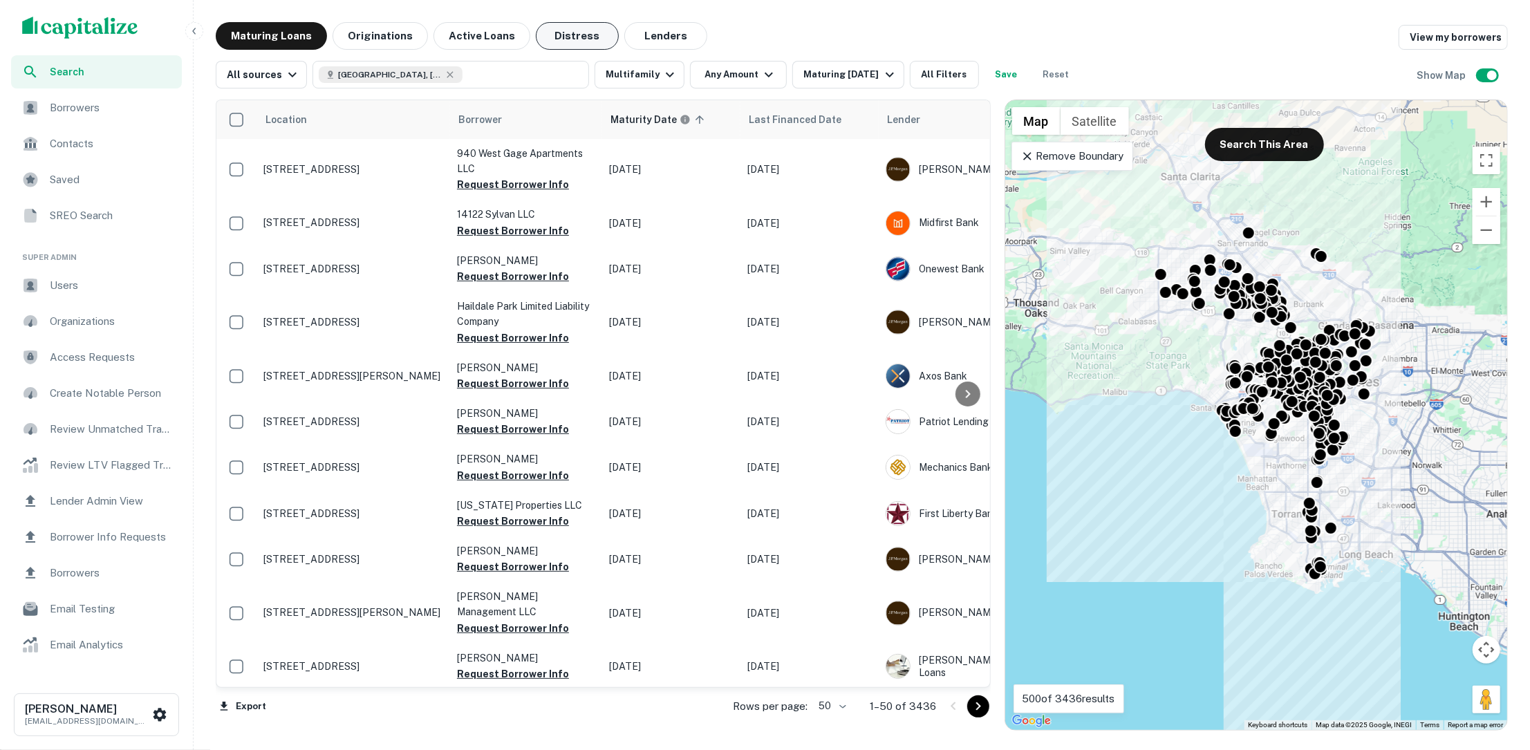
click at [569, 37] on button "Distress" at bounding box center [577, 36] width 83 height 28
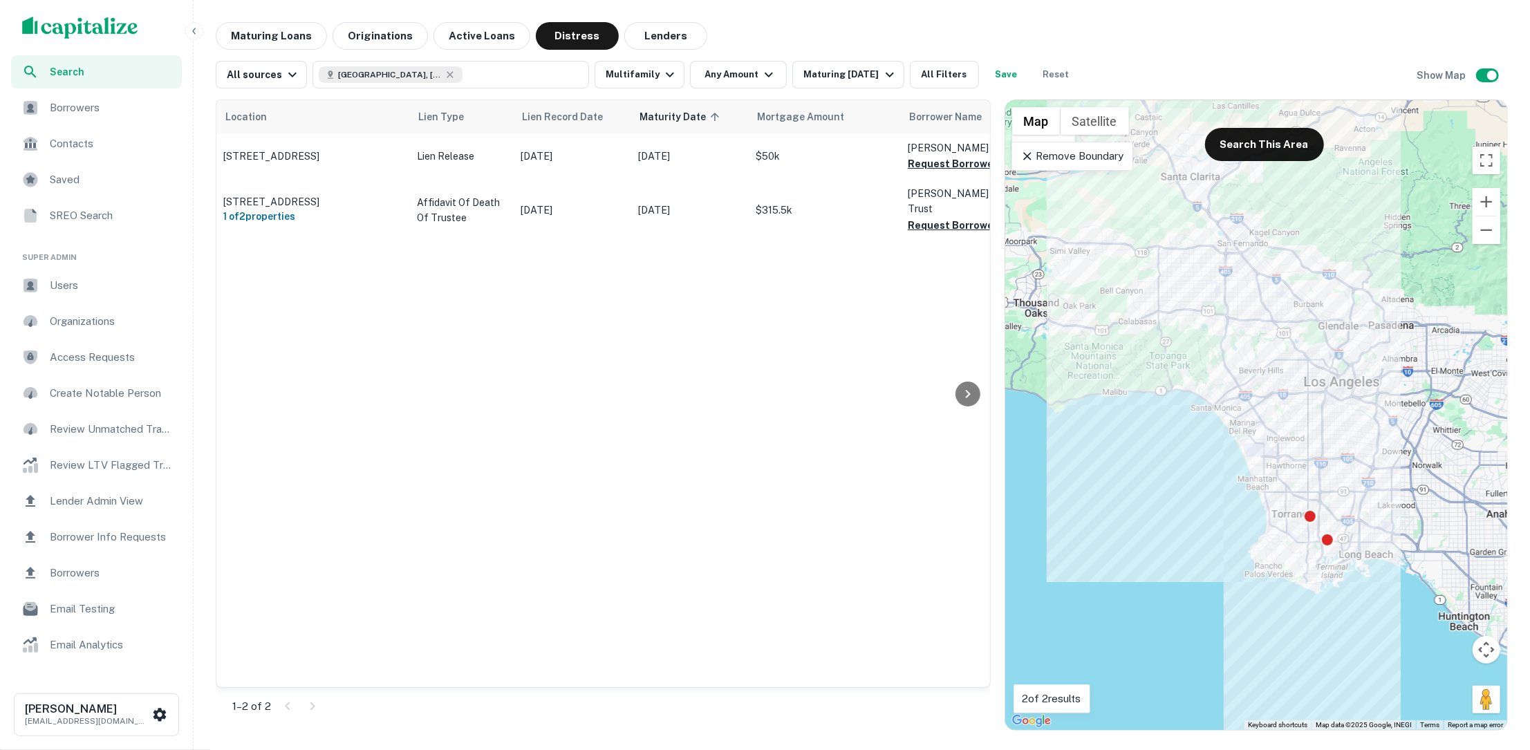
click at [1026, 153] on icon at bounding box center [1027, 156] width 14 height 14
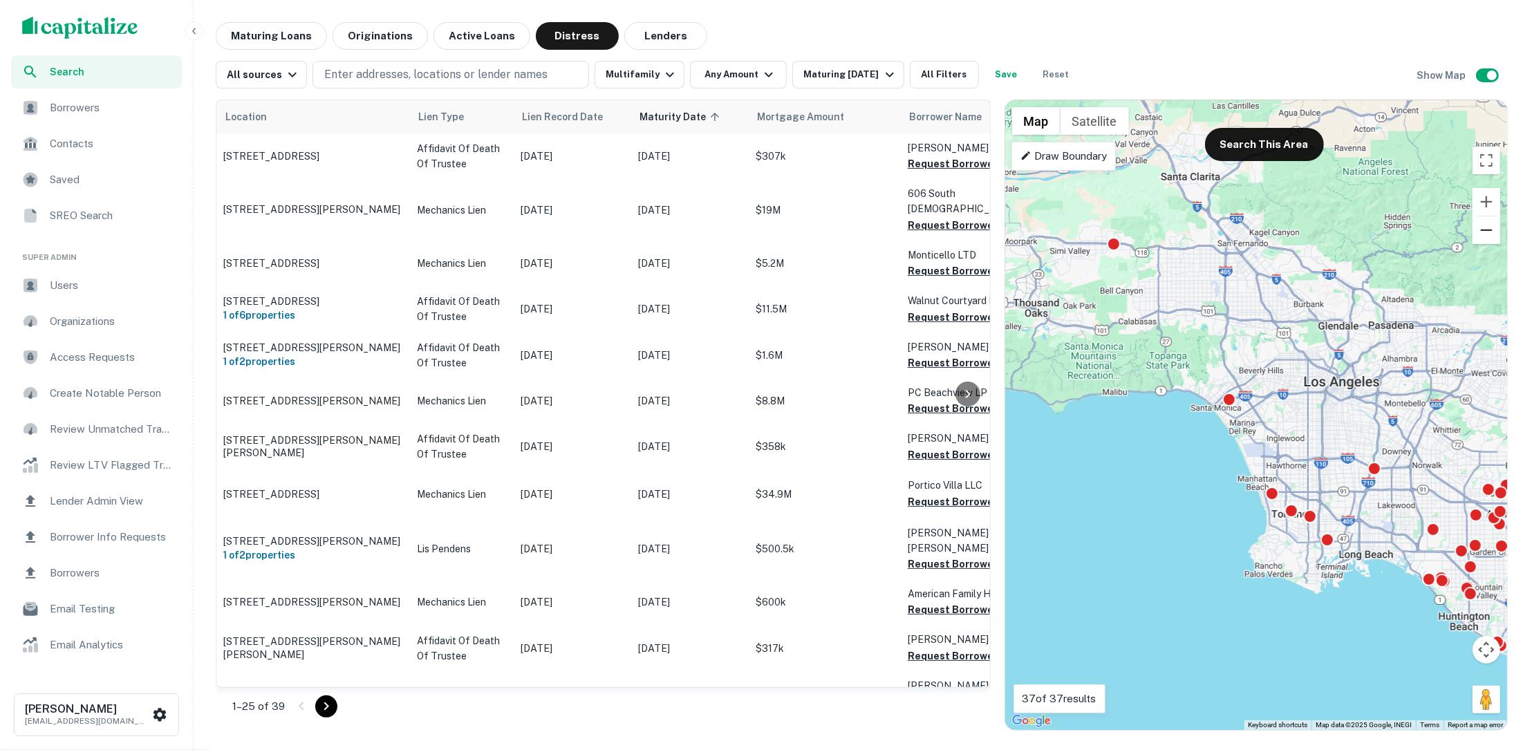
click at [1485, 236] on button "Zoom out" at bounding box center [1486, 230] width 28 height 28
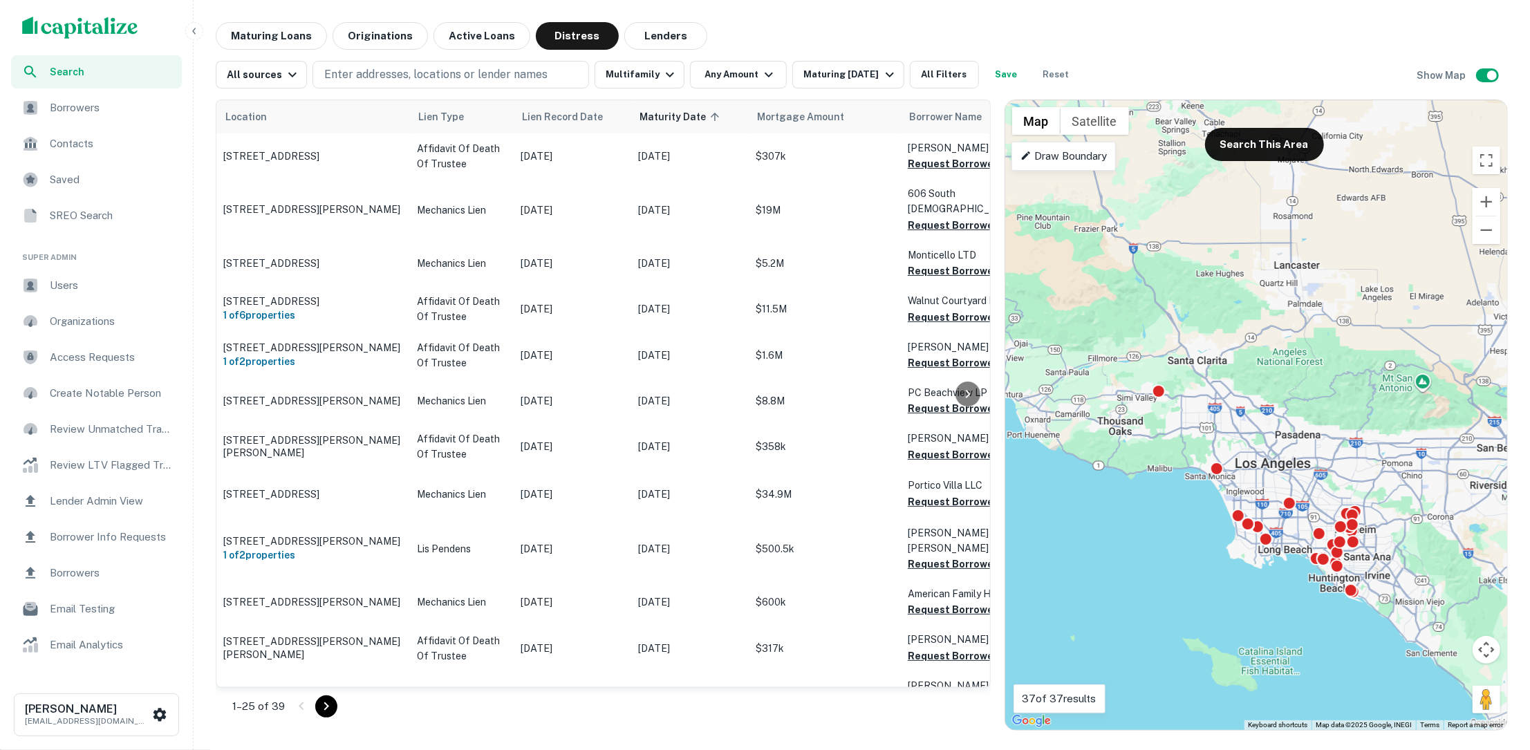
drag, startPoint x: 1371, startPoint y: 241, endPoint x: 1334, endPoint y: 330, distance: 96.4
click at [1334, 330] on div "To activate drag with keyboard, press Alt + Enter. Once in keyboard drag state,…" at bounding box center [1256, 415] width 502 height 630
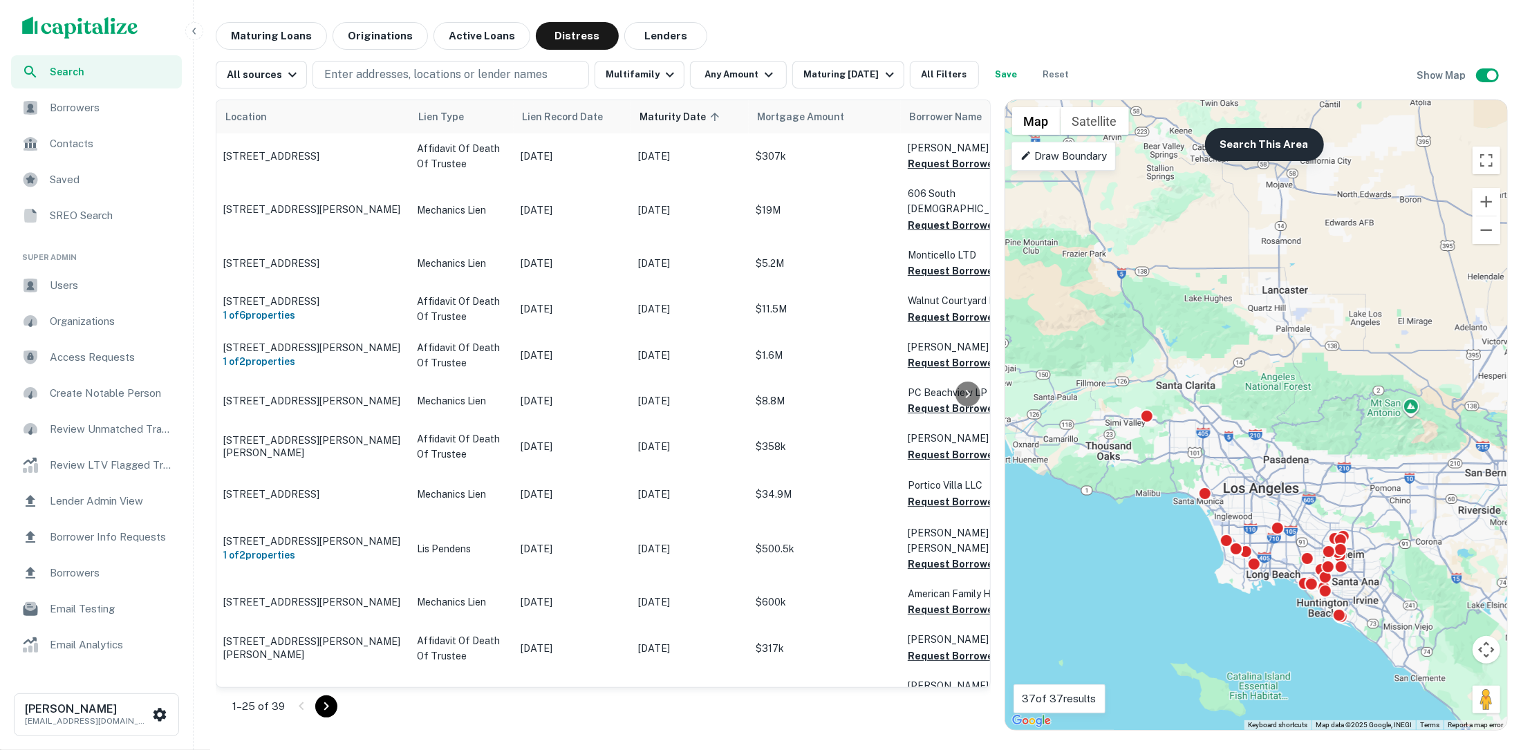
click at [1259, 151] on button "Search This Area" at bounding box center [1264, 144] width 119 height 33
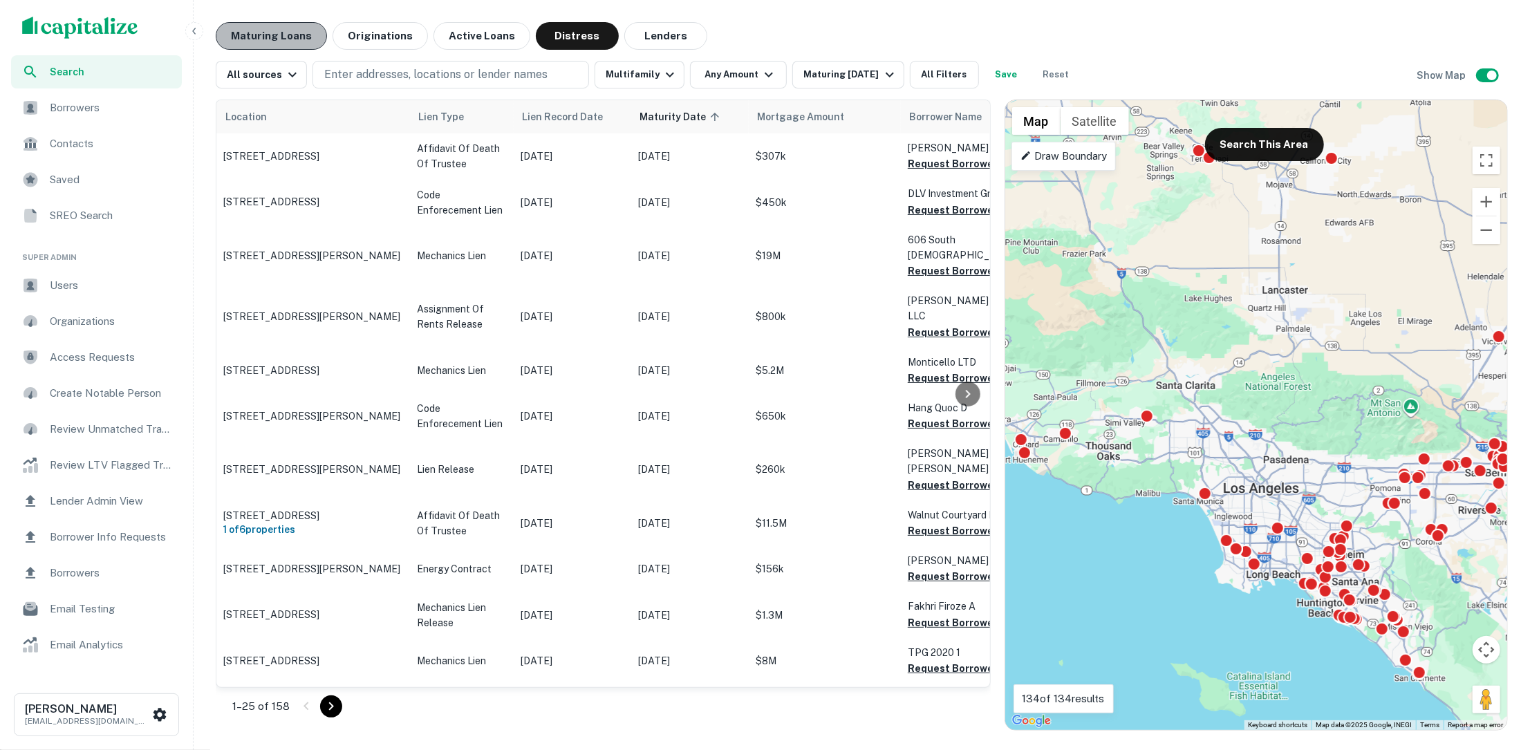
click at [275, 36] on button "Maturing Loans" at bounding box center [271, 36] width 111 height 28
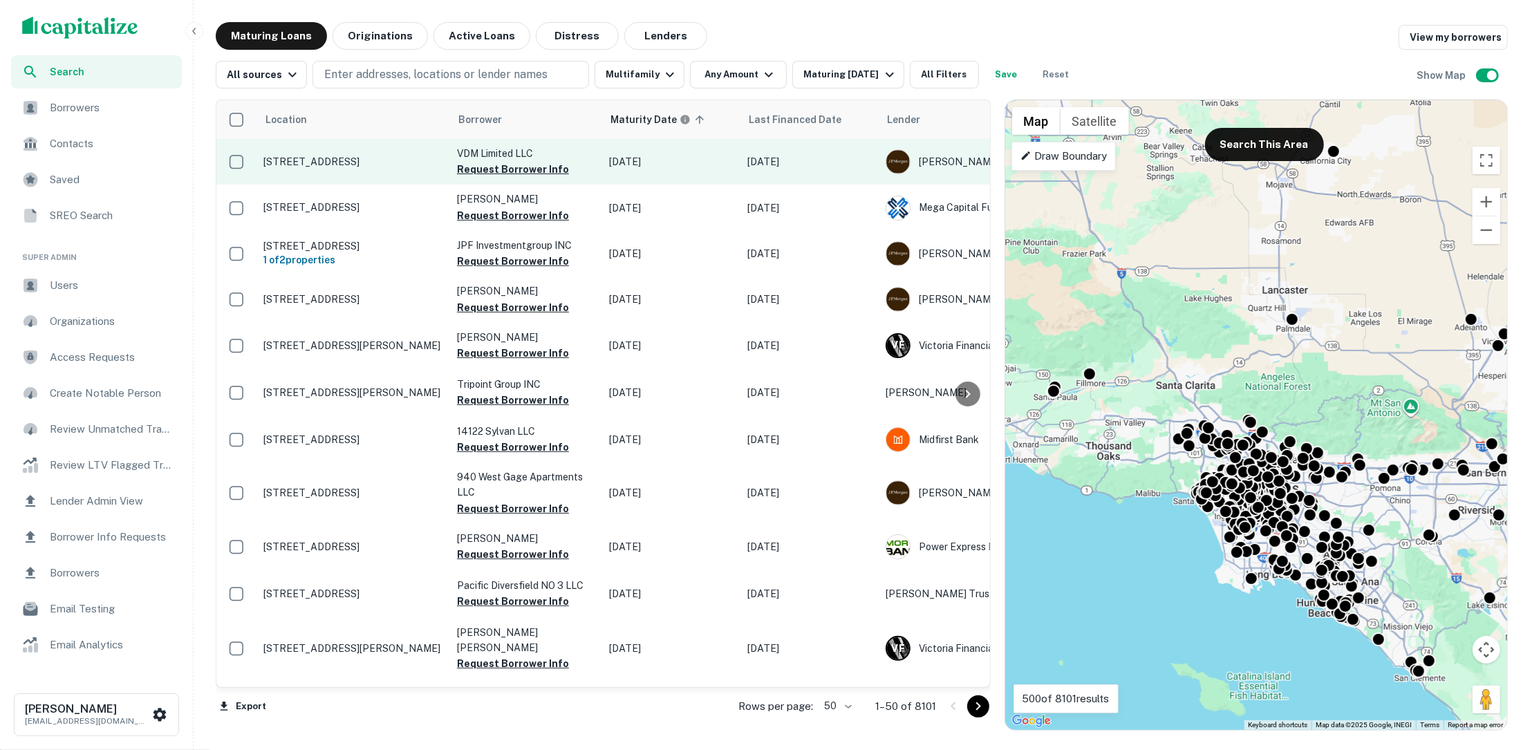
click at [356, 159] on p "[STREET_ADDRESS]" at bounding box center [353, 162] width 180 height 12
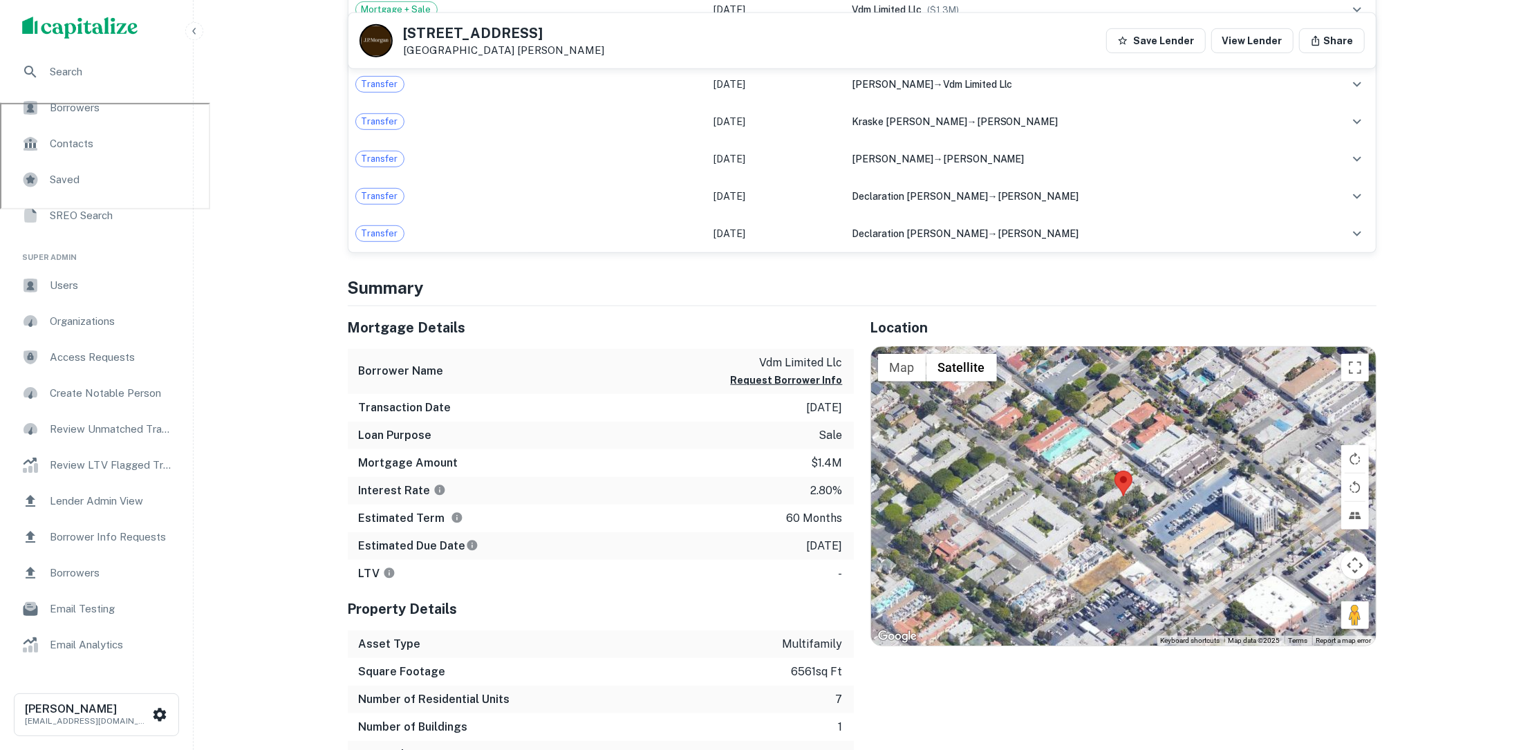
scroll to position [777, 0]
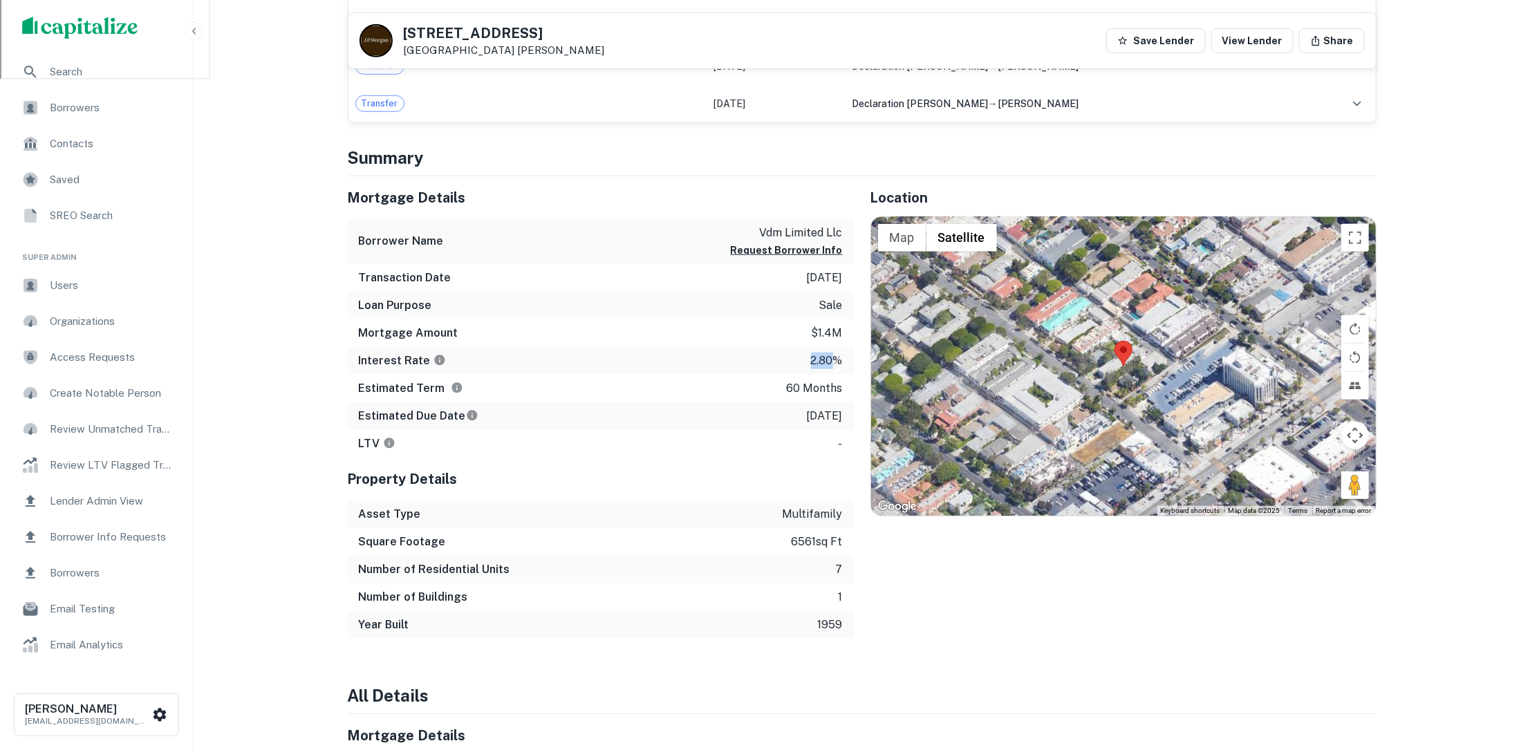
drag, startPoint x: 837, startPoint y: 359, endPoint x: 793, endPoint y: 358, distance: 43.5
click at [793, 358] on div "Interest Rate 2.80%" at bounding box center [601, 361] width 506 height 28
click at [802, 369] on div "Interest Rate 2.80%" at bounding box center [601, 361] width 506 height 28
drag, startPoint x: 840, startPoint y: 274, endPoint x: 780, endPoint y: 274, distance: 59.4
click at [780, 274] on div "Transaction Date [DATE]" at bounding box center [601, 278] width 506 height 28
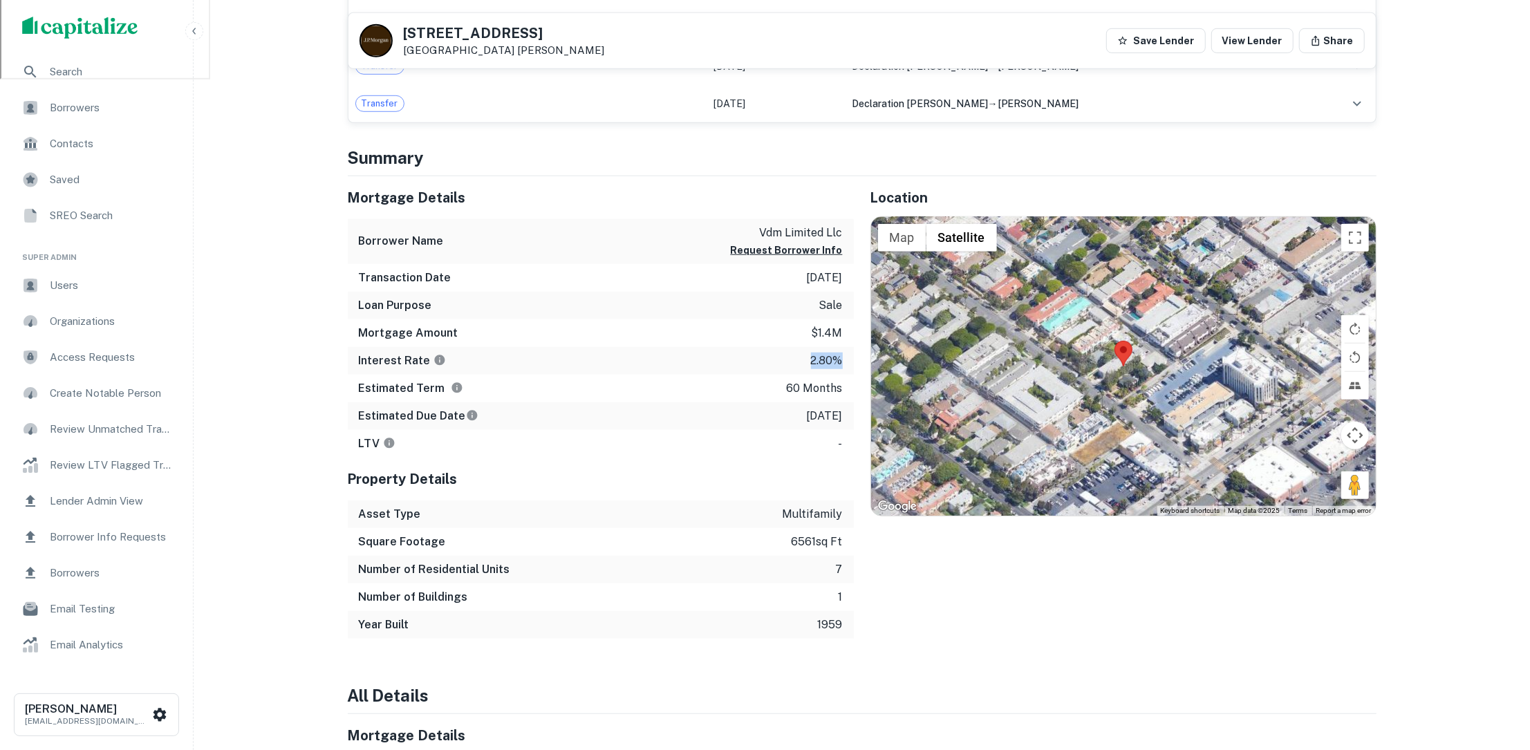
drag, startPoint x: 845, startPoint y: 361, endPoint x: 798, endPoint y: 355, distance: 48.1
click at [798, 356] on div "Interest Rate 2.80%" at bounding box center [601, 361] width 506 height 28
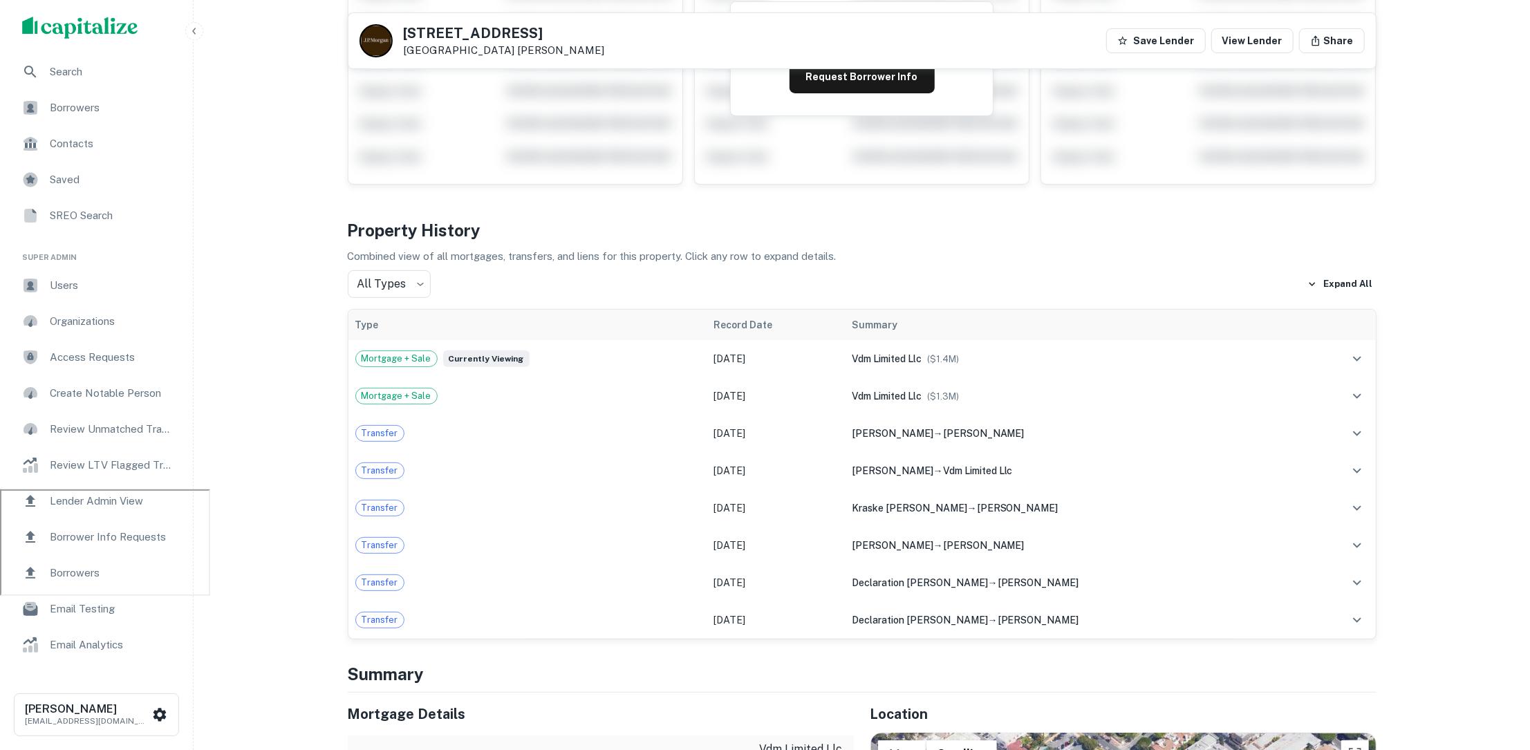
scroll to position [0, 0]
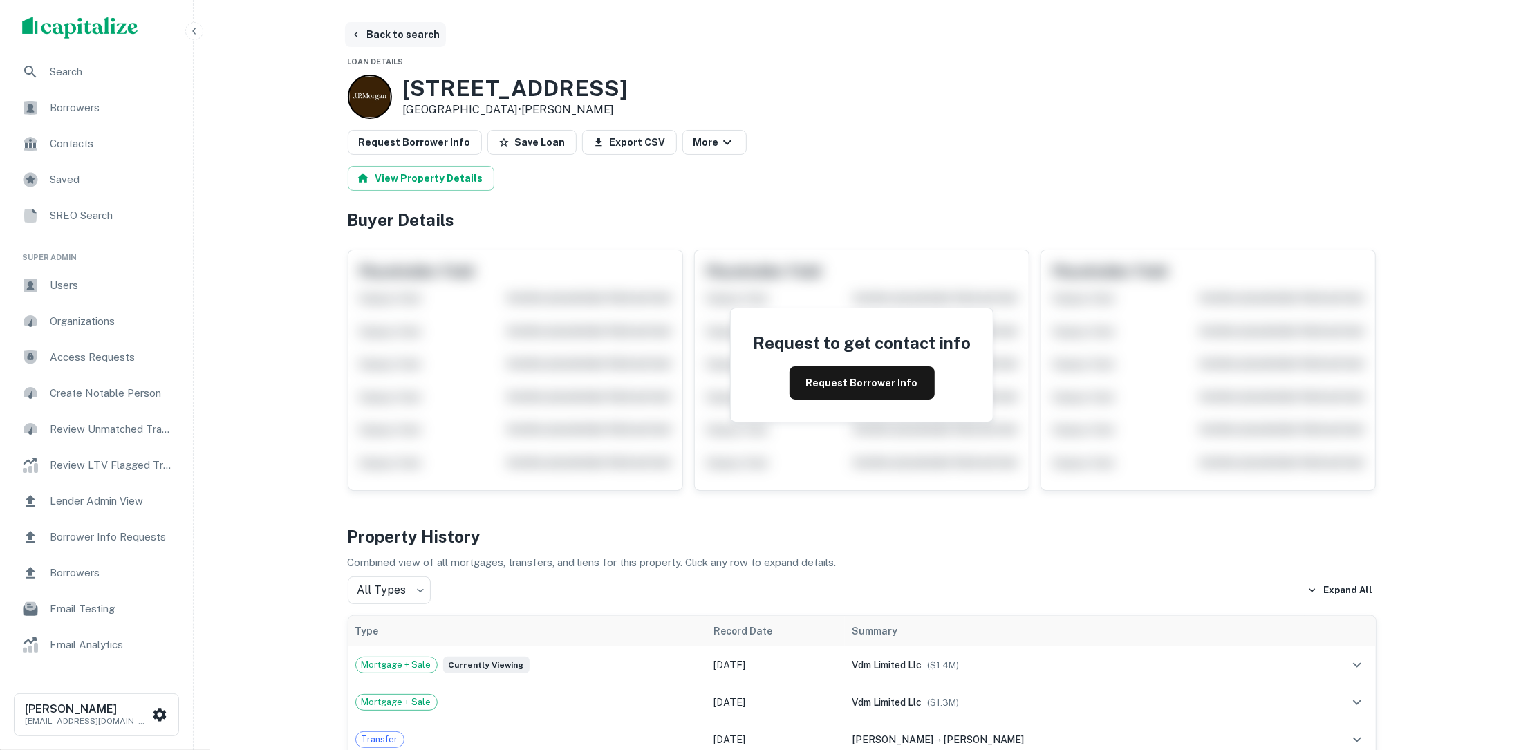
click at [404, 30] on button "Back to search" at bounding box center [395, 34] width 101 height 25
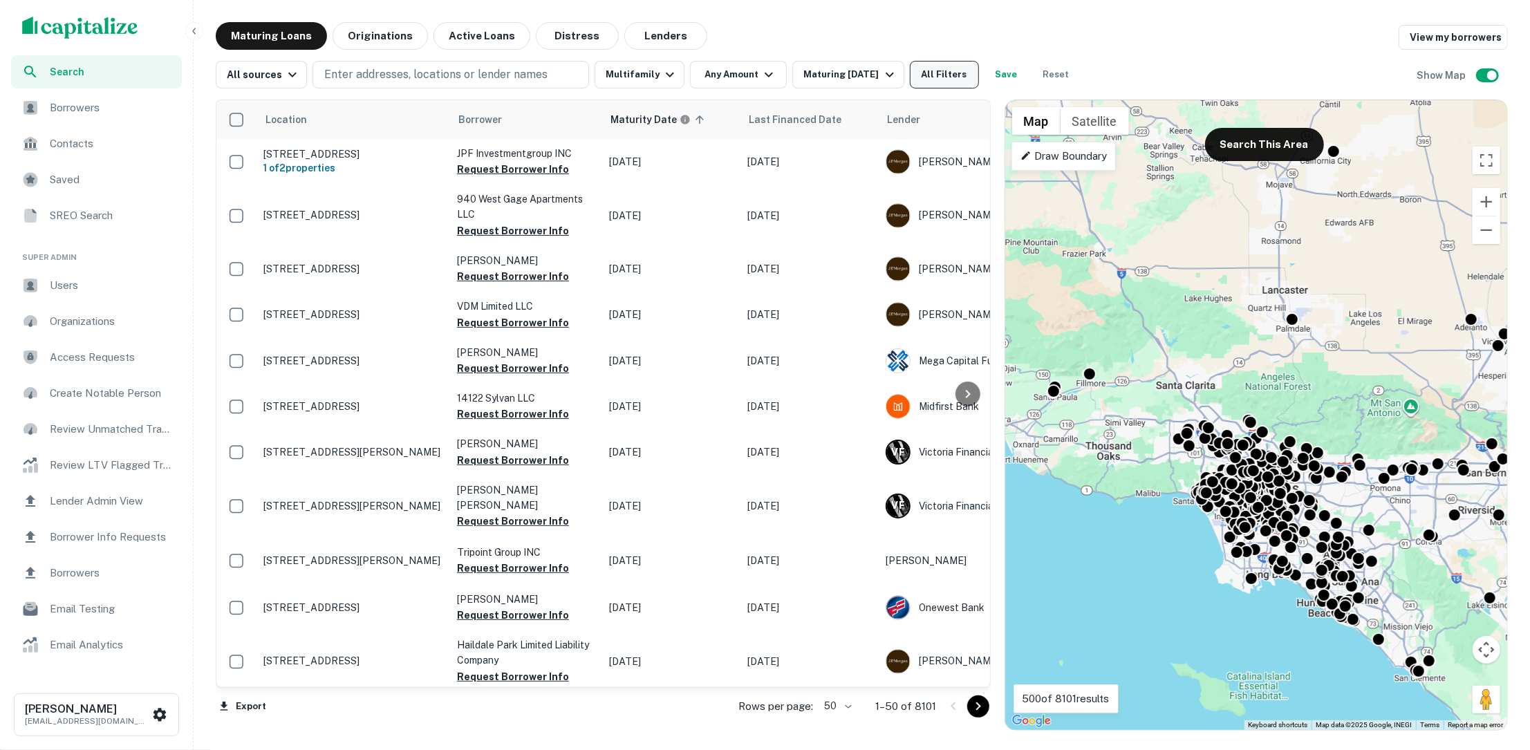
click at [931, 74] on button "All Filters" at bounding box center [944, 75] width 69 height 28
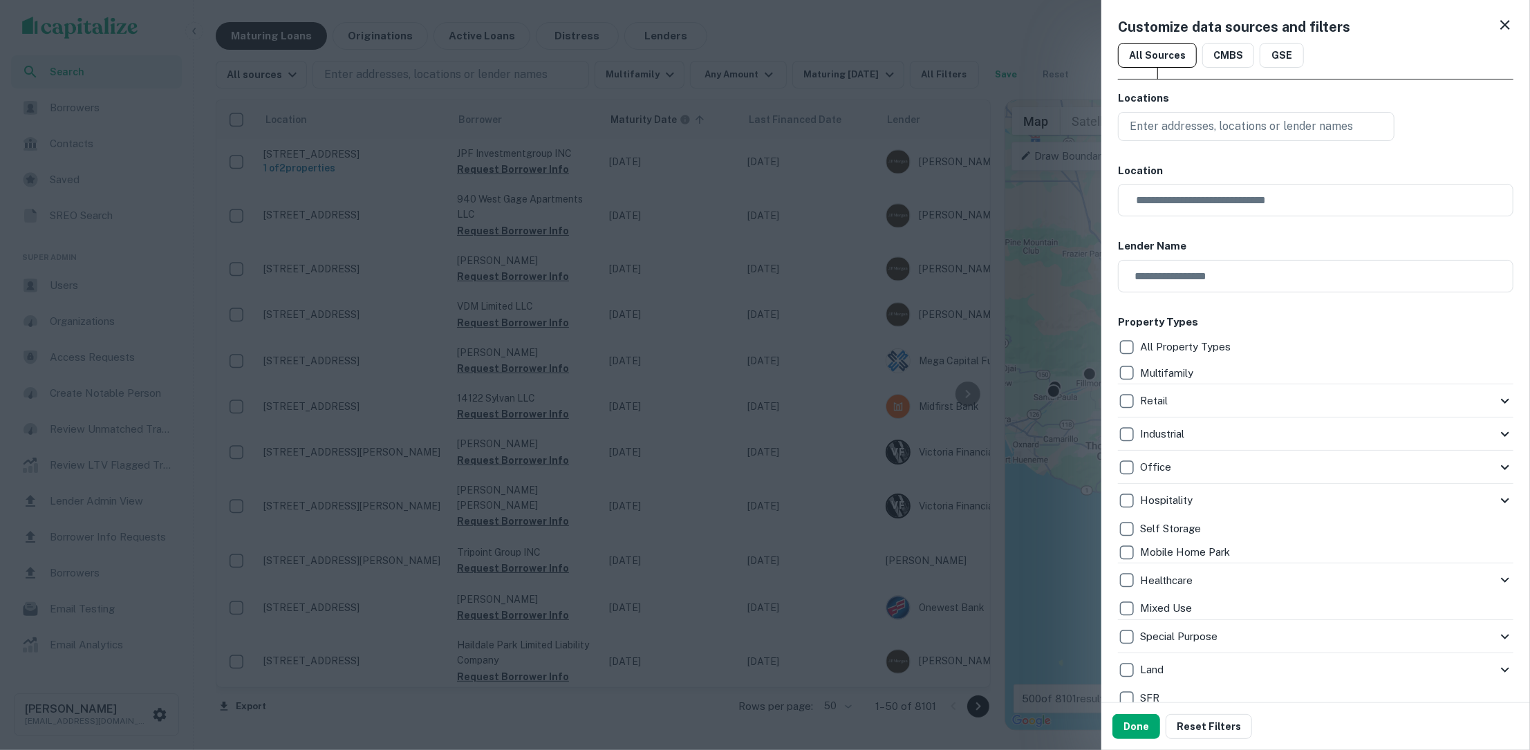
click at [1501, 30] on icon at bounding box center [1504, 25] width 17 height 17
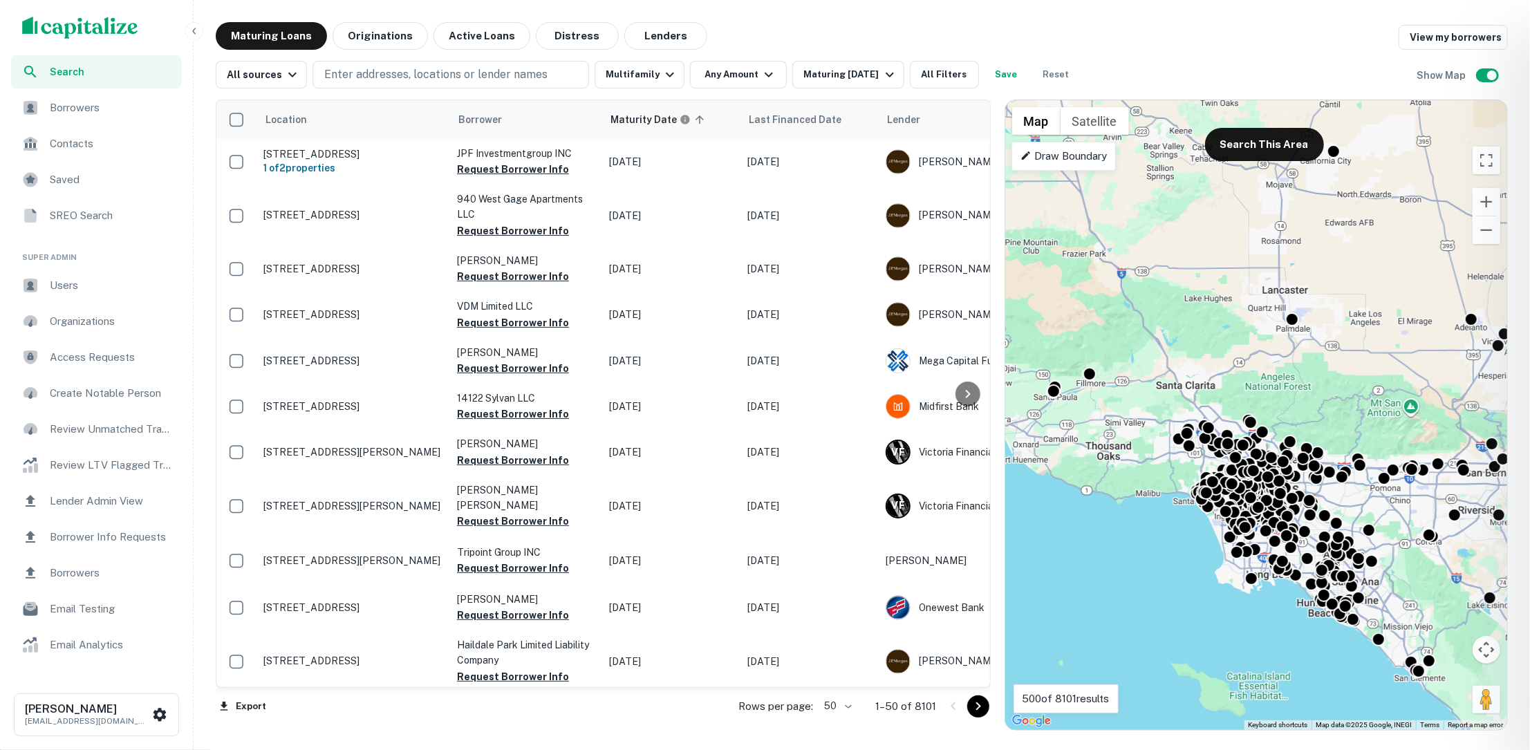
click at [1122, 37] on div at bounding box center [765, 375] width 1530 height 750
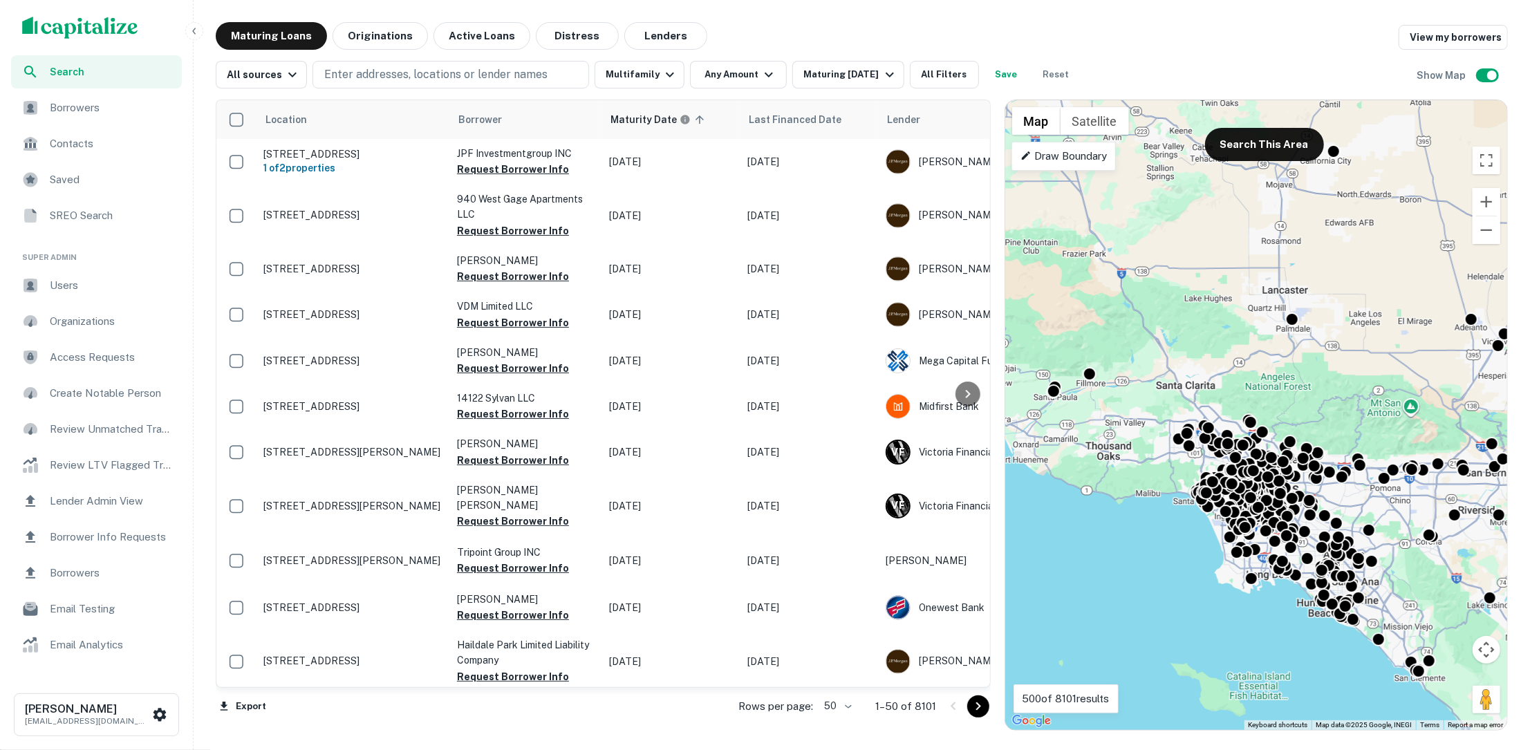
click at [1102, 41] on div "Maturing Loans Originations Active Loans Distress Lenders View my borrowers" at bounding box center [862, 36] width 1292 height 28
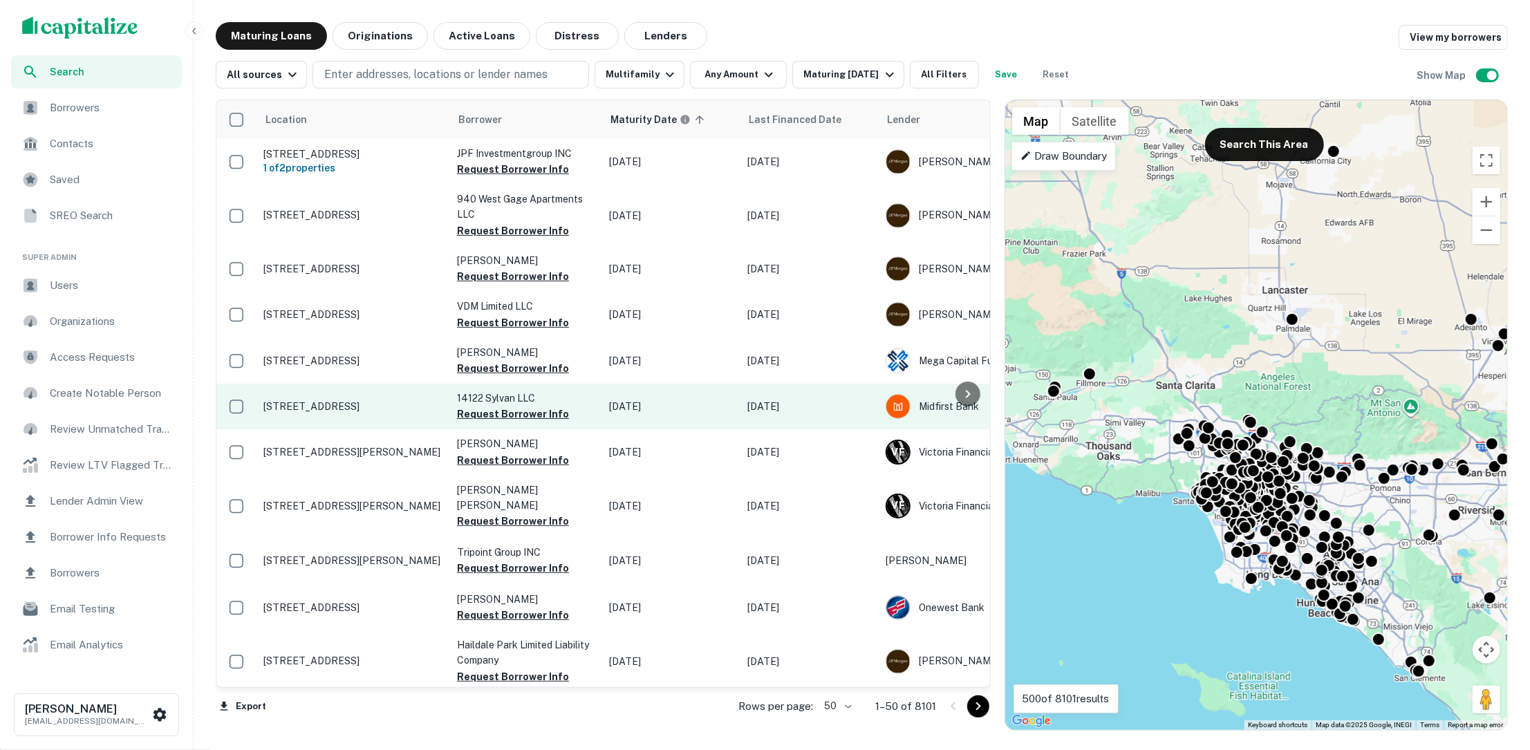
click at [368, 408] on p "[STREET_ADDRESS]" at bounding box center [353, 406] width 180 height 12
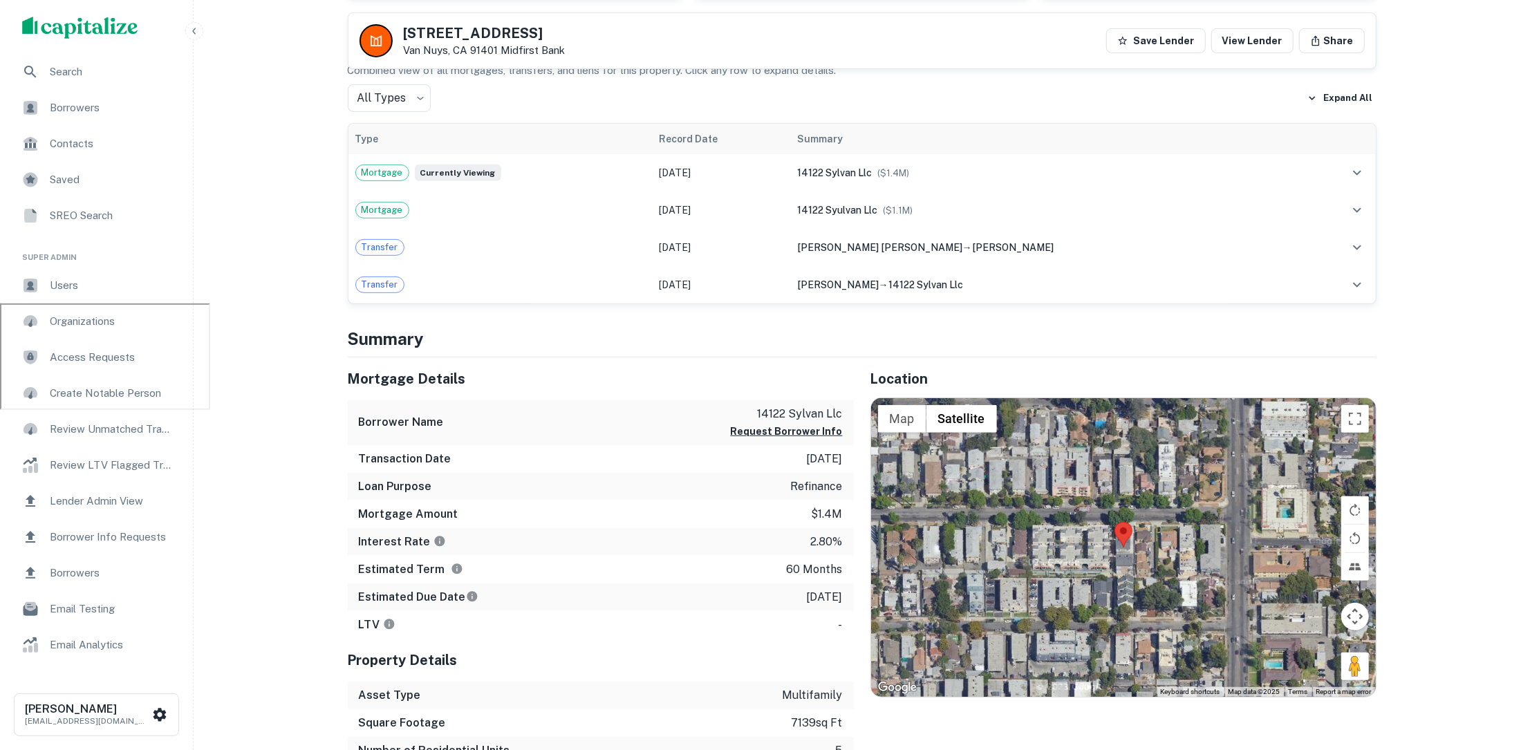
scroll to position [449, 0]
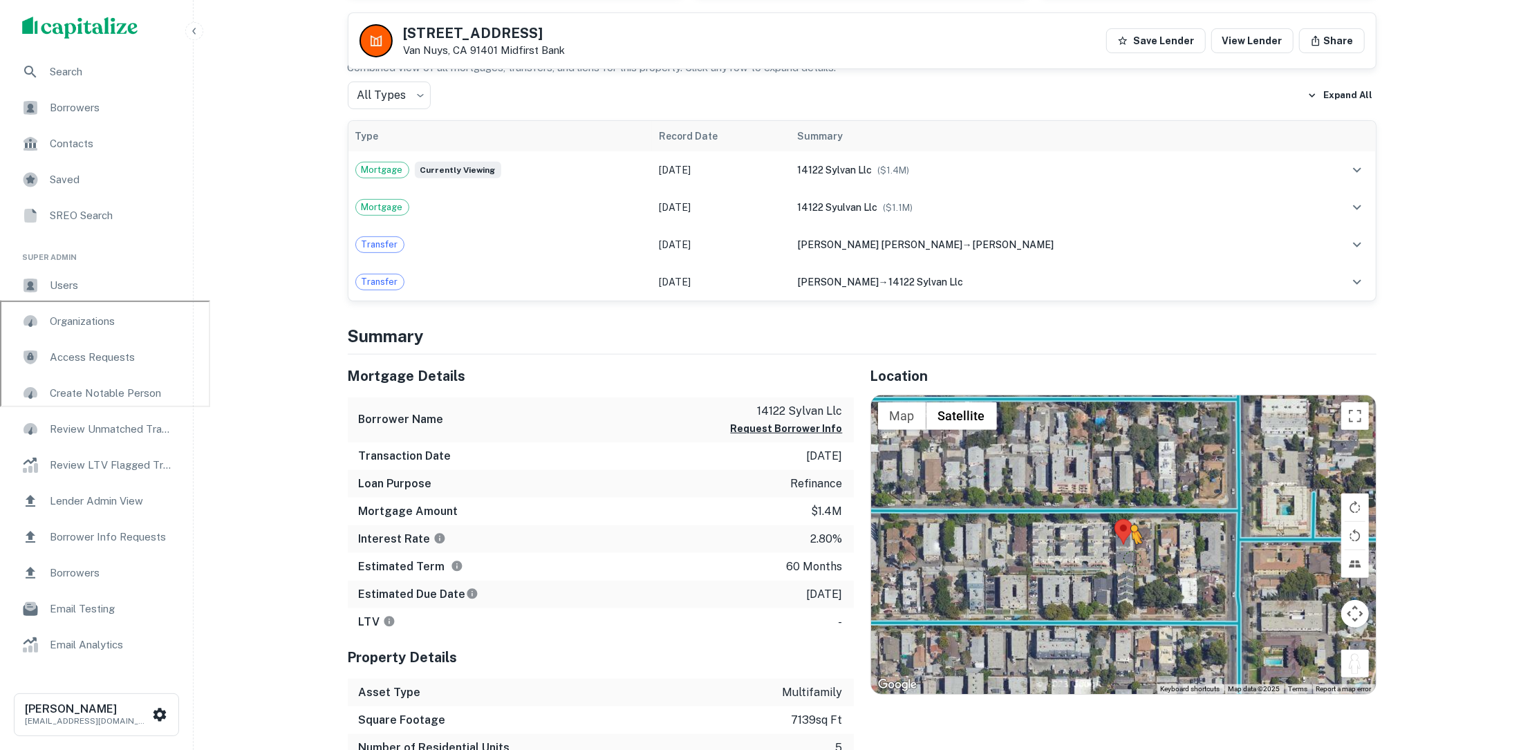
drag, startPoint x: 1355, startPoint y: 661, endPoint x: 1131, endPoint y: 555, distance: 247.9
click at [1131, 555] on div "To activate drag with keyboard, press Alt + Enter. Once in keyboard drag state,…" at bounding box center [1123, 544] width 505 height 299
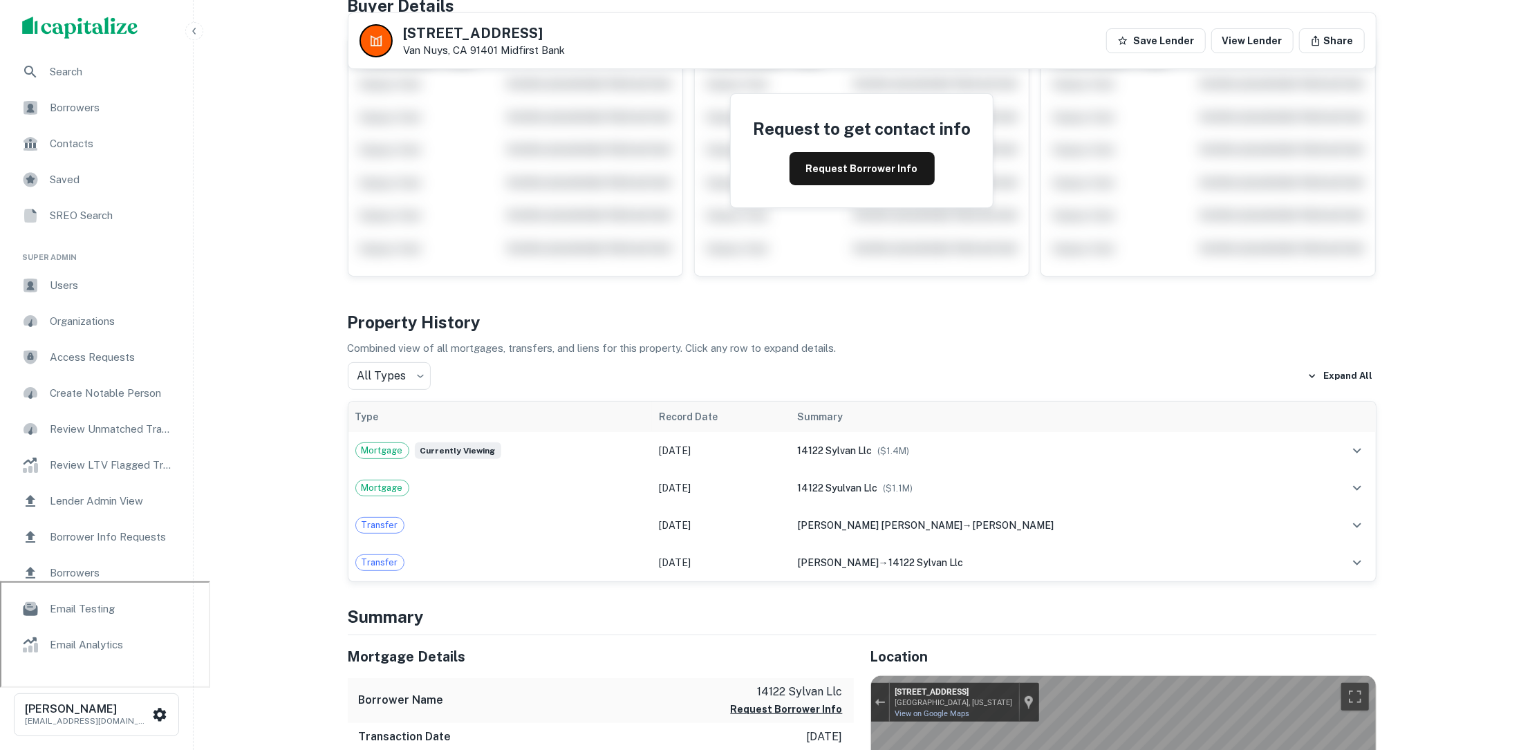
scroll to position [144, 0]
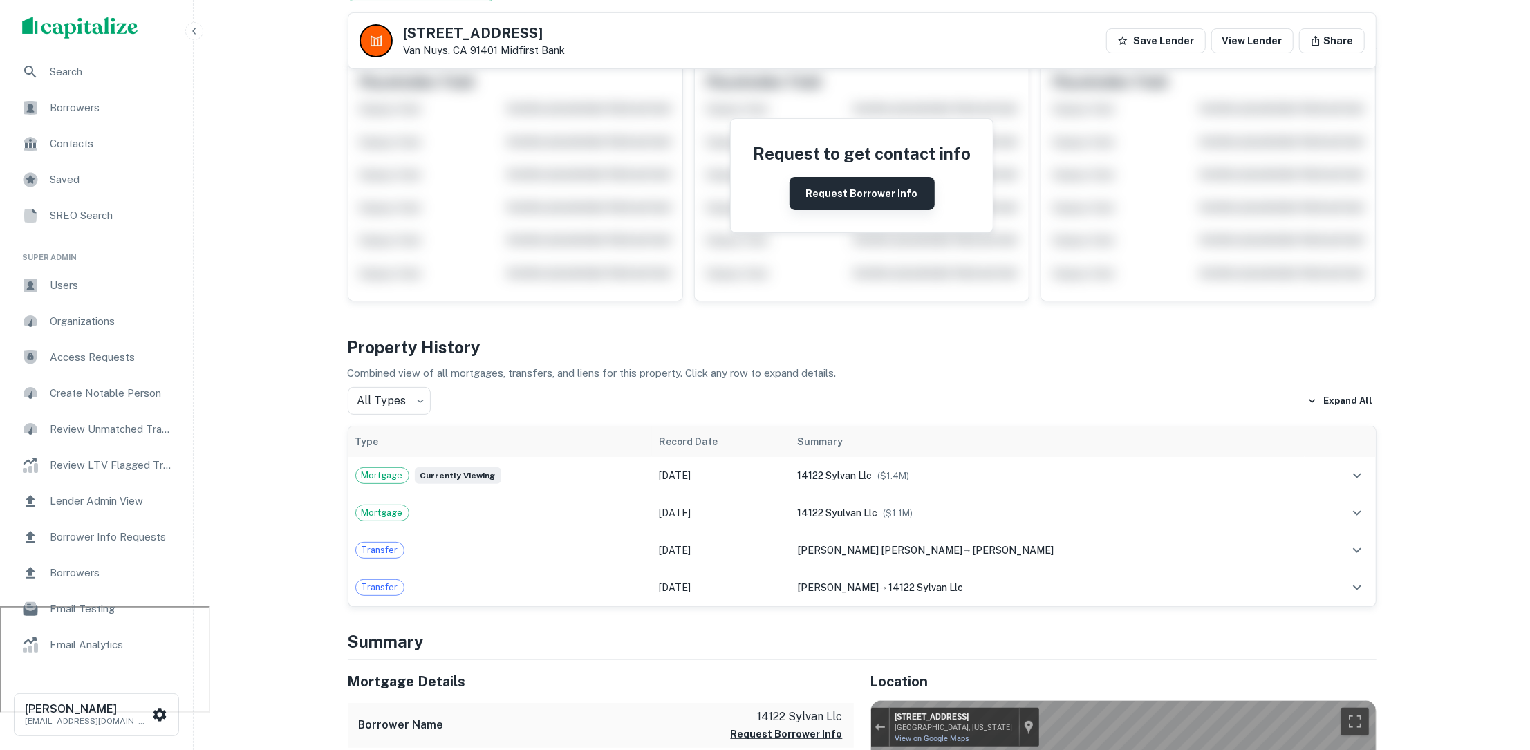
click at [858, 201] on button "Request Borrower Info" at bounding box center [861, 193] width 145 height 33
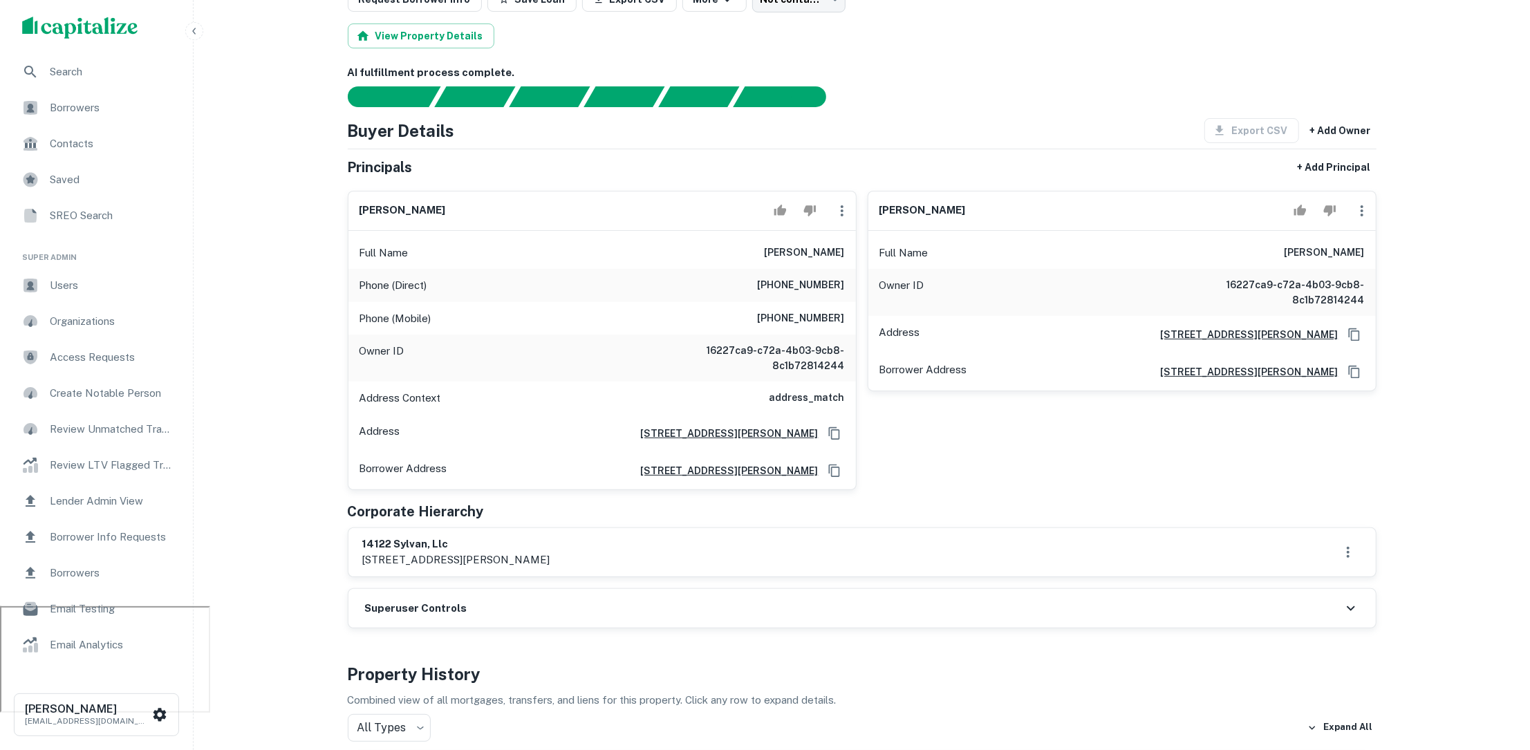
scroll to position [0, 0]
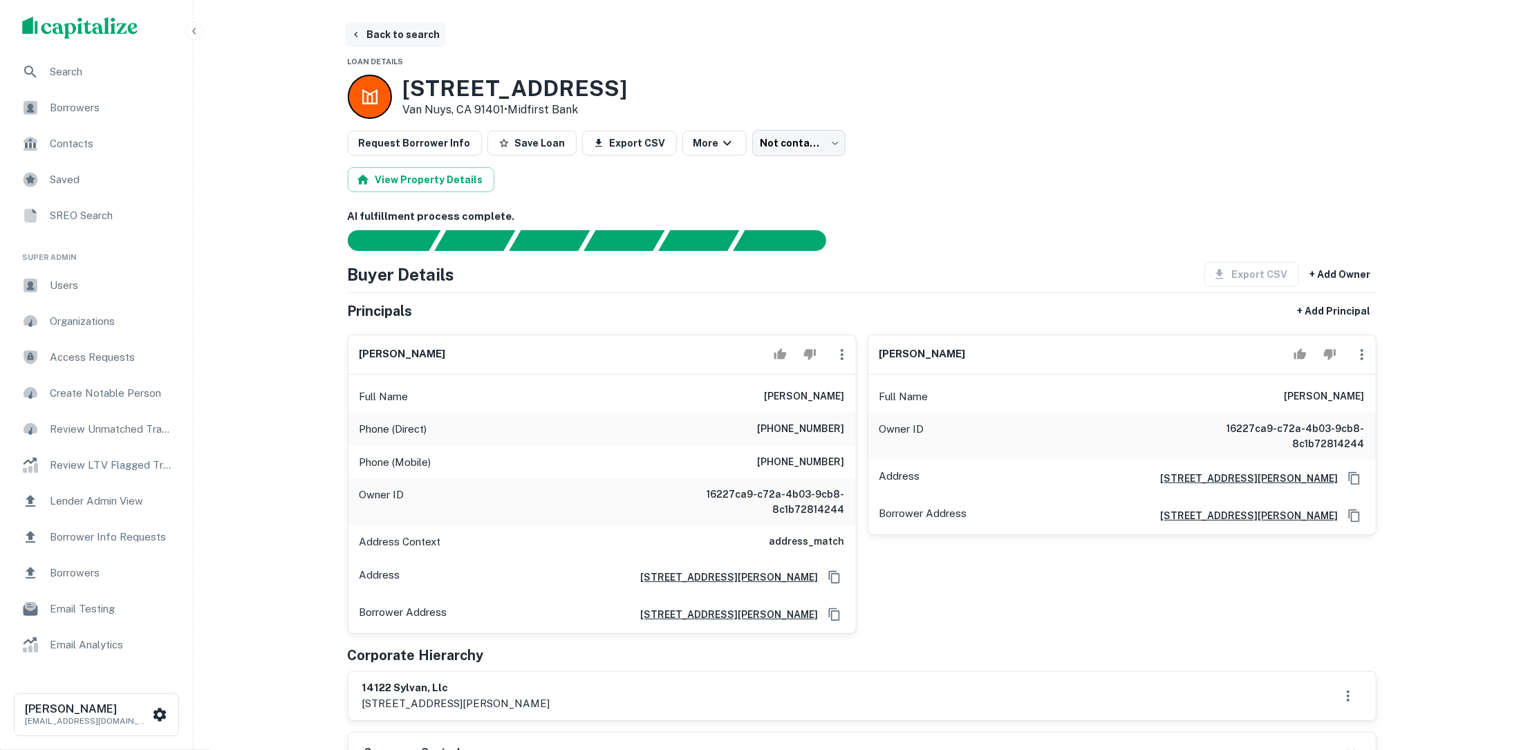
click at [417, 41] on button "Back to search" at bounding box center [395, 34] width 101 height 25
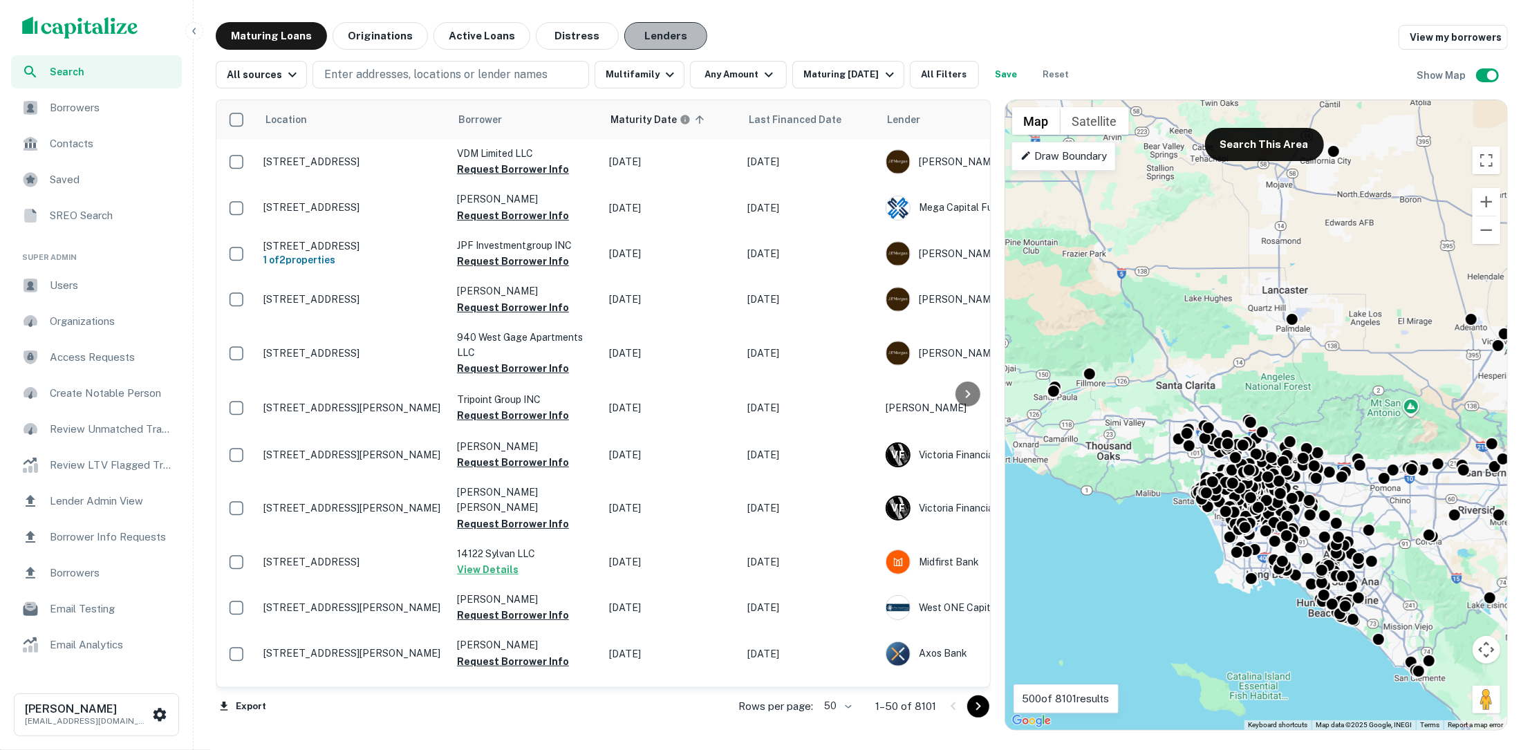
click at [681, 46] on button "Lenders" at bounding box center [665, 36] width 83 height 28
